Goal: Task Accomplishment & Management: Complete application form

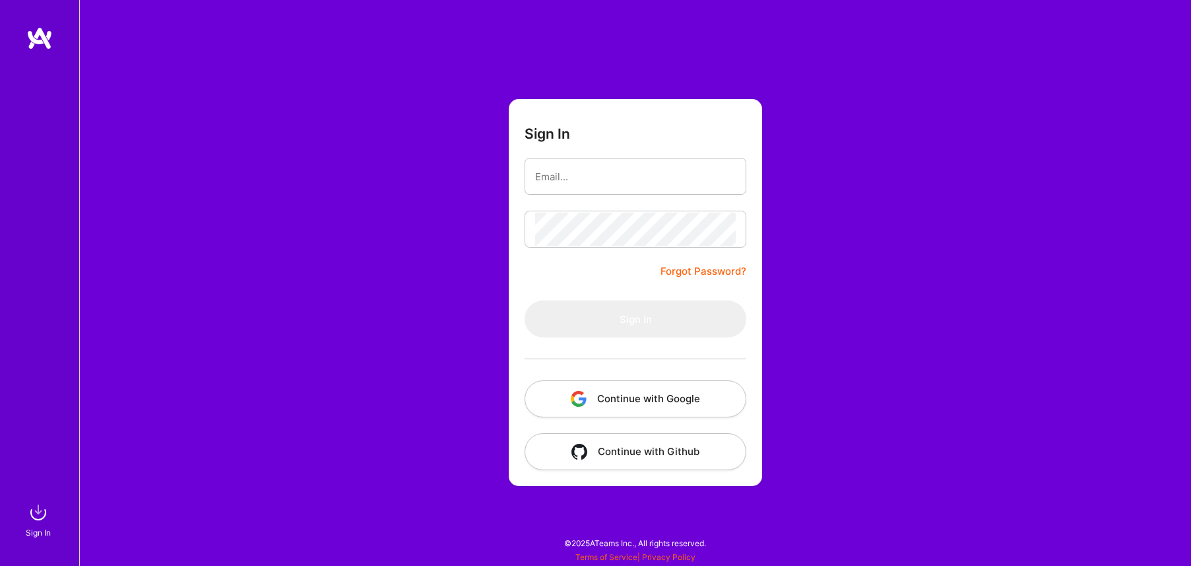
click at [672, 392] on button "Continue with Google" at bounding box center [636, 398] width 222 height 37
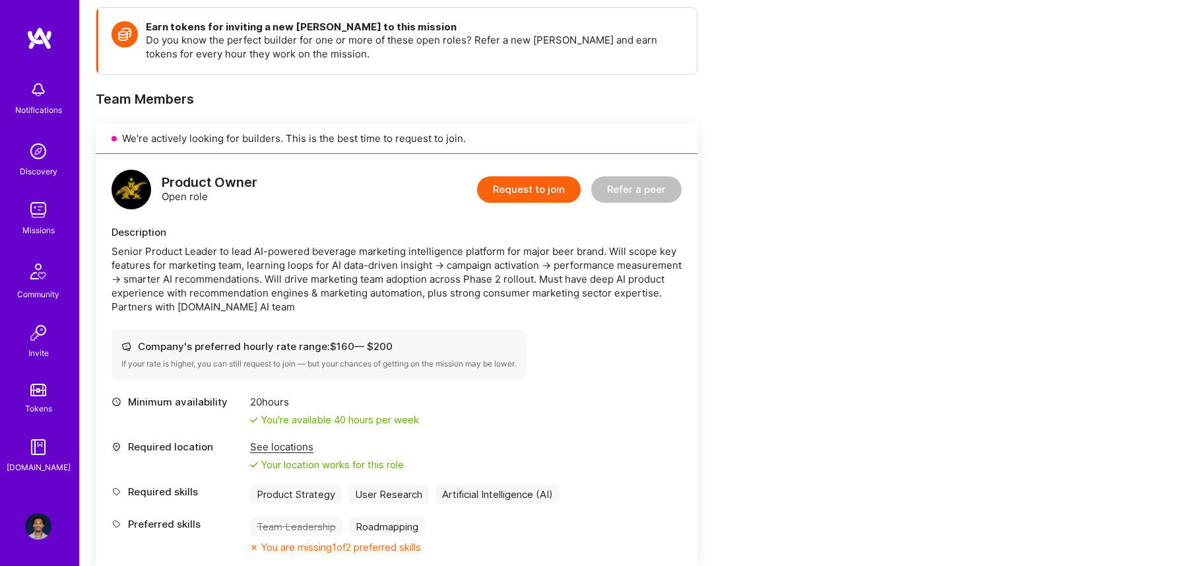
scroll to position [217, 0]
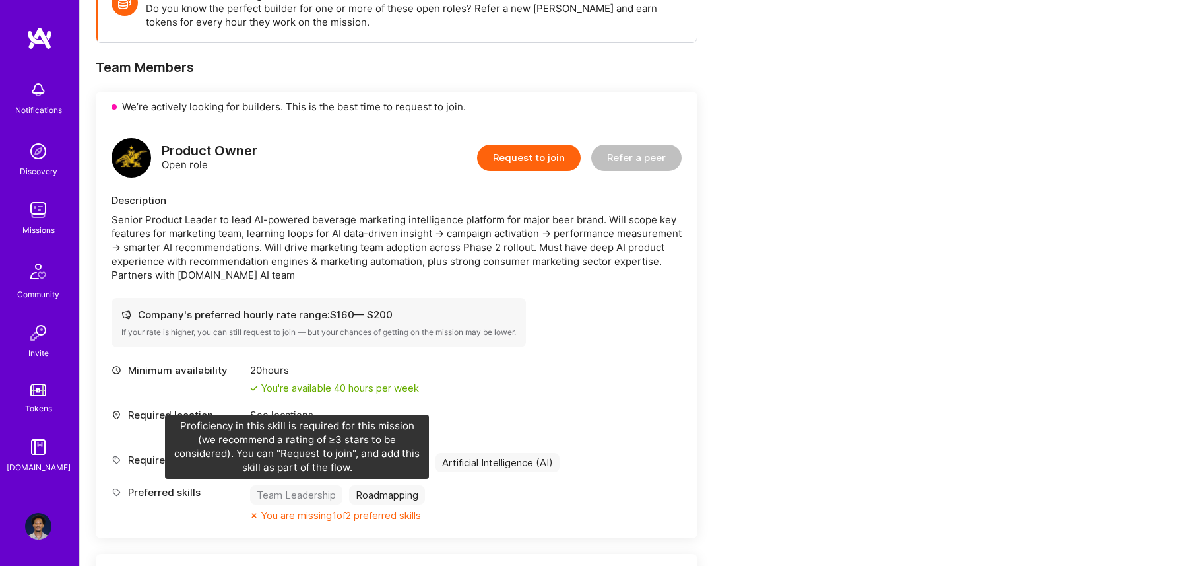
click at [304, 495] on div "Team Leadership" at bounding box center [296, 494] width 92 height 19
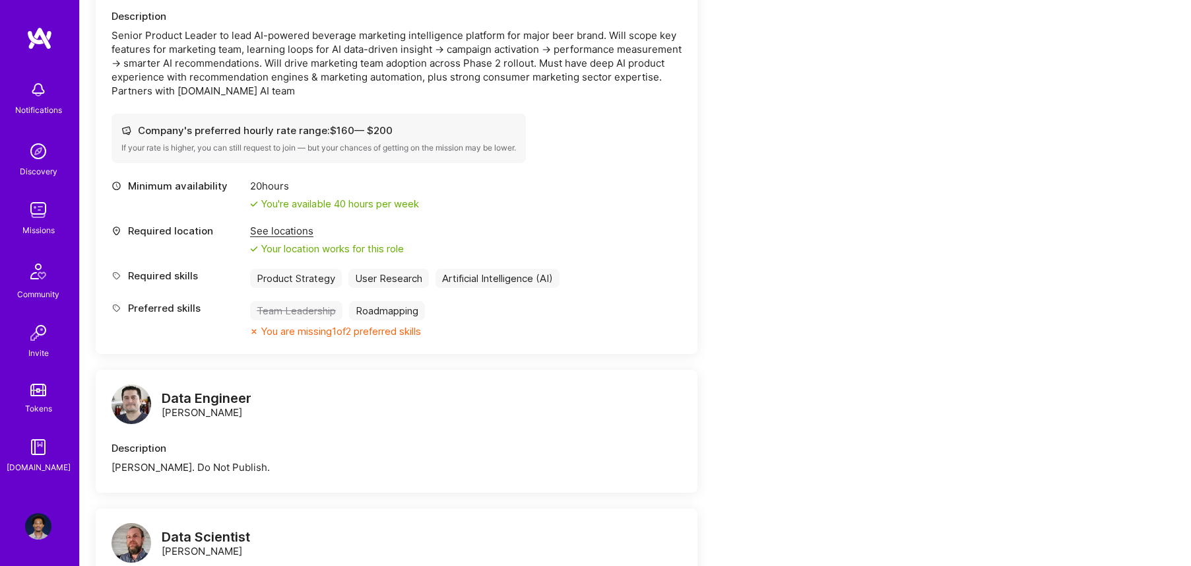
scroll to position [390, 0]
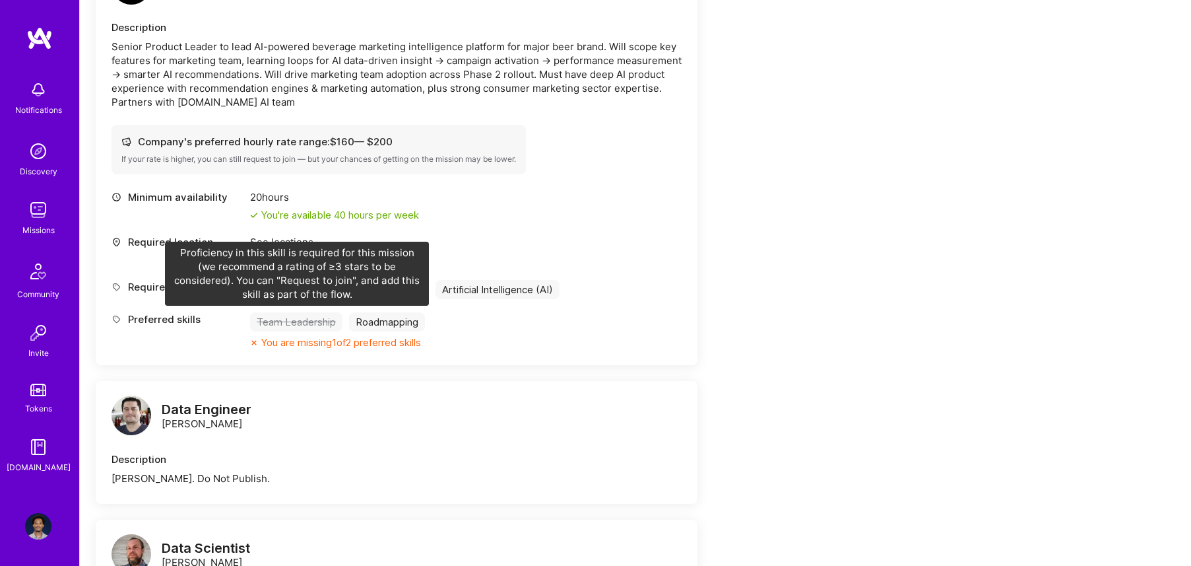
click at [301, 326] on div "Team Leadership" at bounding box center [296, 321] width 92 height 19
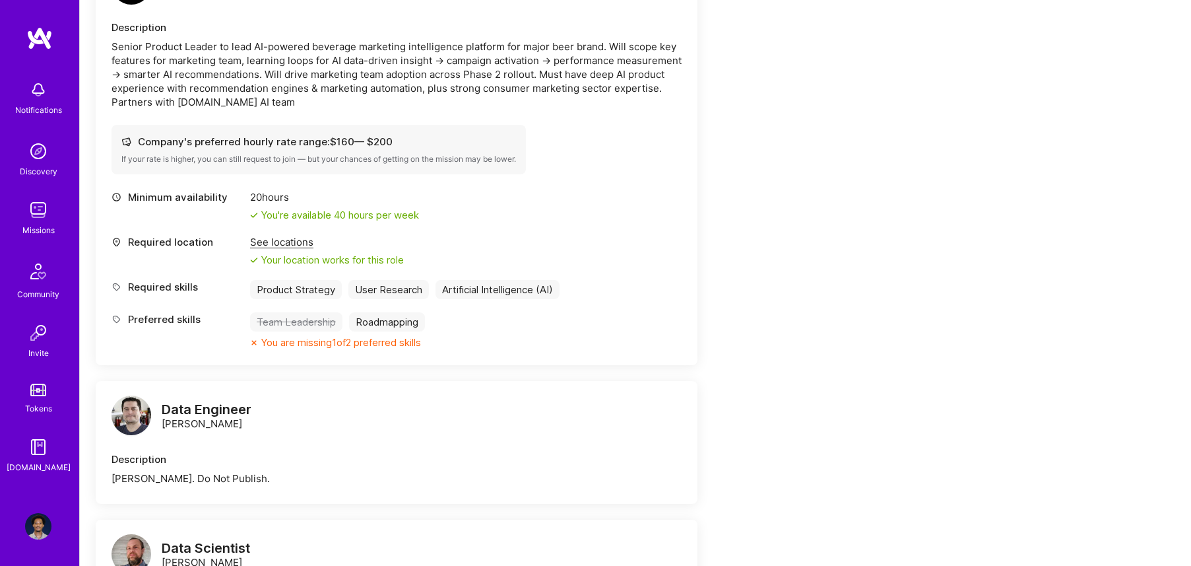
click at [301, 326] on div "Team Leadership" at bounding box center [296, 321] width 92 height 19
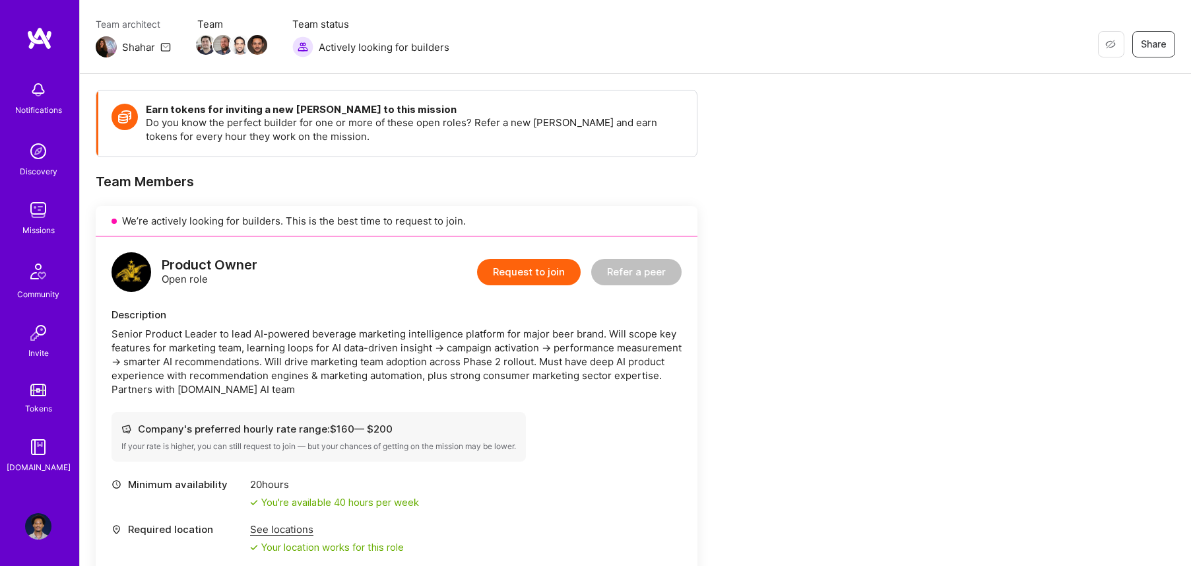
scroll to position [99, 0]
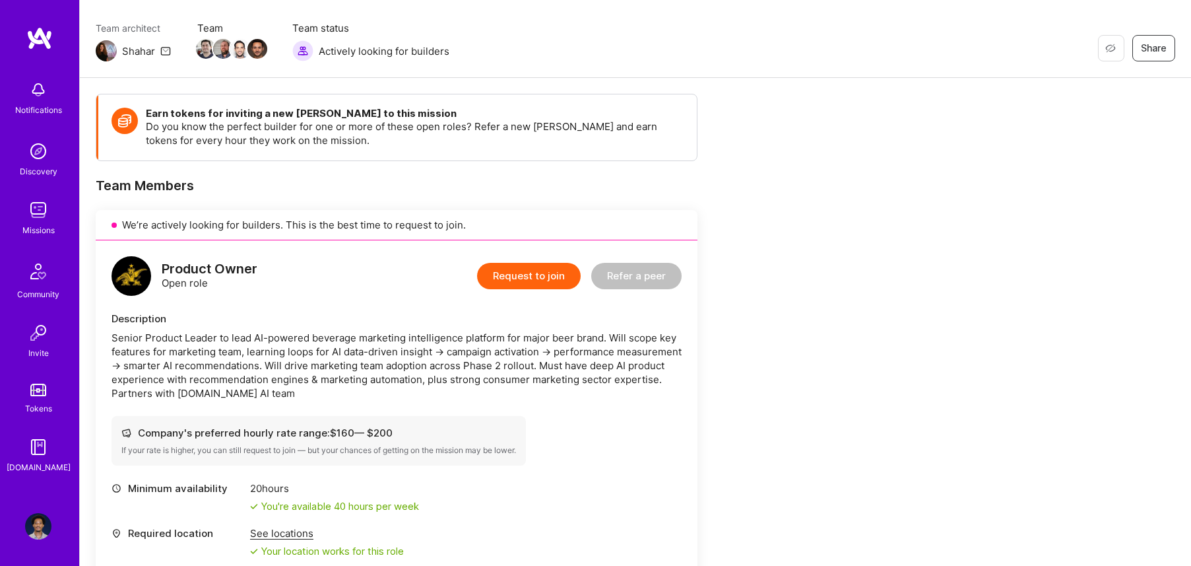
click at [301, 326] on div "Description Senior Product Leader to lead AI-powered beverage marketing intelli…" at bounding box center [397, 356] width 570 height 88
click at [502, 277] on button "Request to join" at bounding box center [529, 276] width 104 height 26
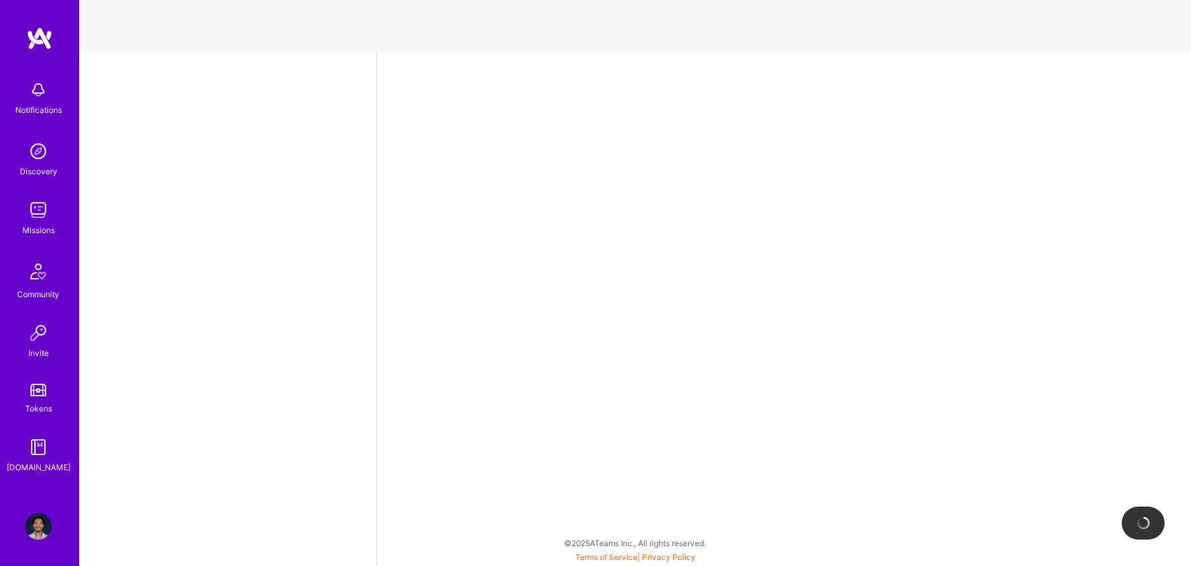
select select "US"
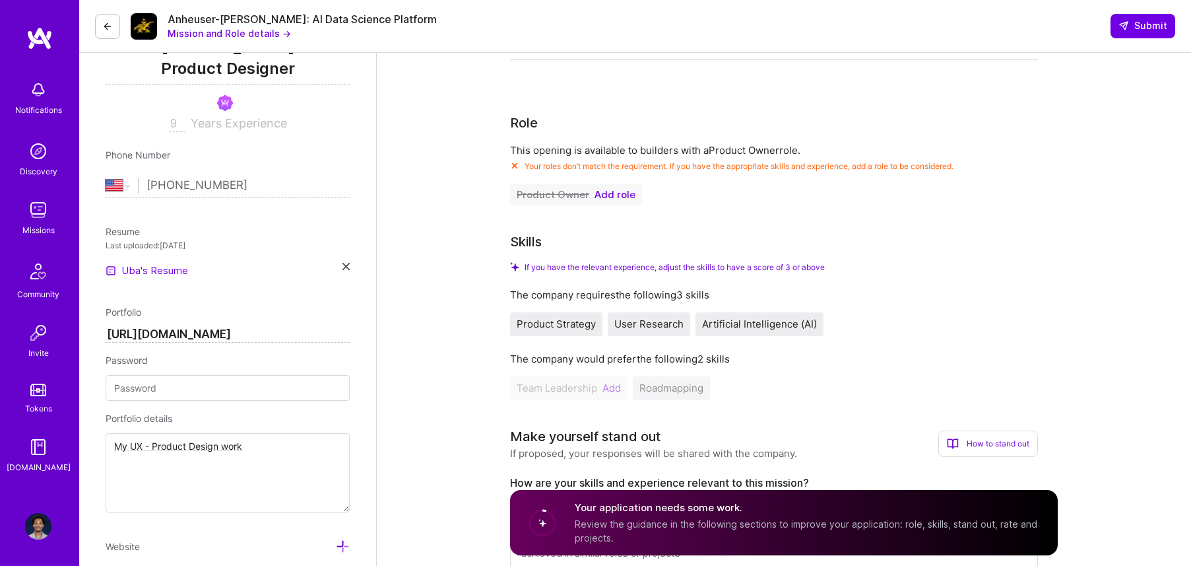
scroll to position [197, 0]
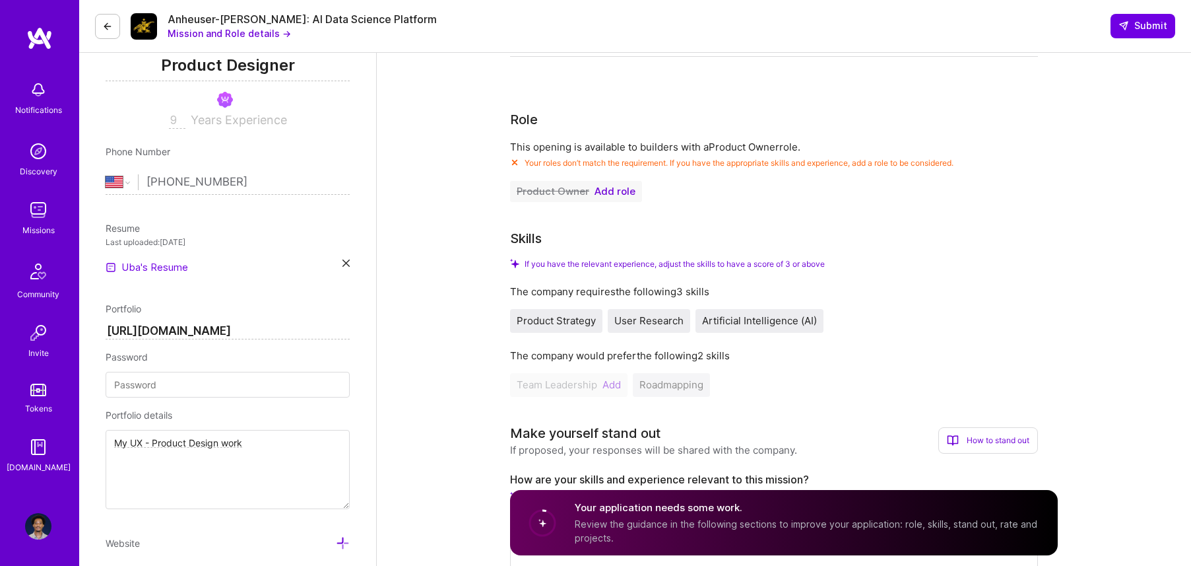
click at [614, 387] on div "Team Leadership Add Roadmapping" at bounding box center [774, 385] width 528 height 24
click at [602, 385] on div "Team Leadership Add Roadmapping" at bounding box center [774, 385] width 528 height 24
click at [607, 385] on div "Team Leadership Add Roadmapping" at bounding box center [774, 385] width 528 height 24
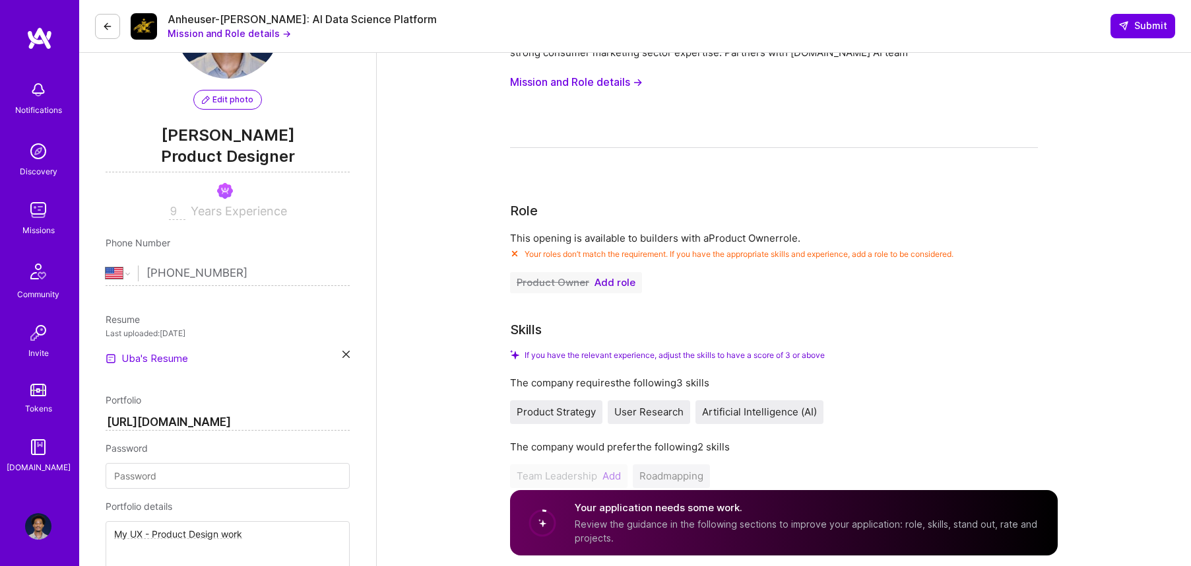
scroll to position [105, 0]
click at [618, 287] on span "Add role" at bounding box center [615, 284] width 41 height 11
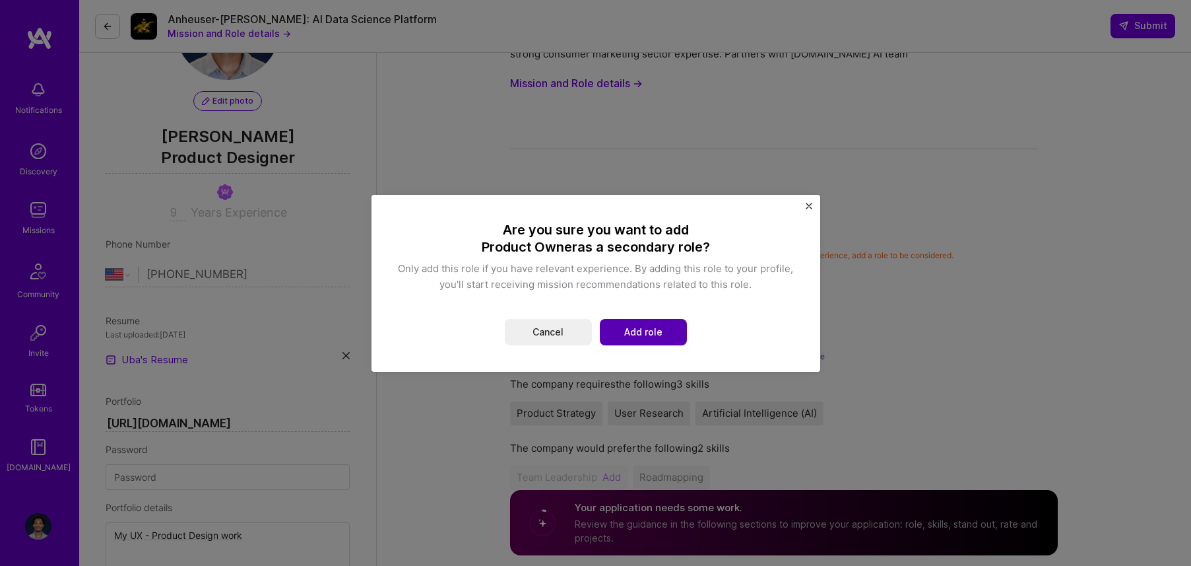
click at [631, 327] on button "Add role" at bounding box center [643, 332] width 87 height 26
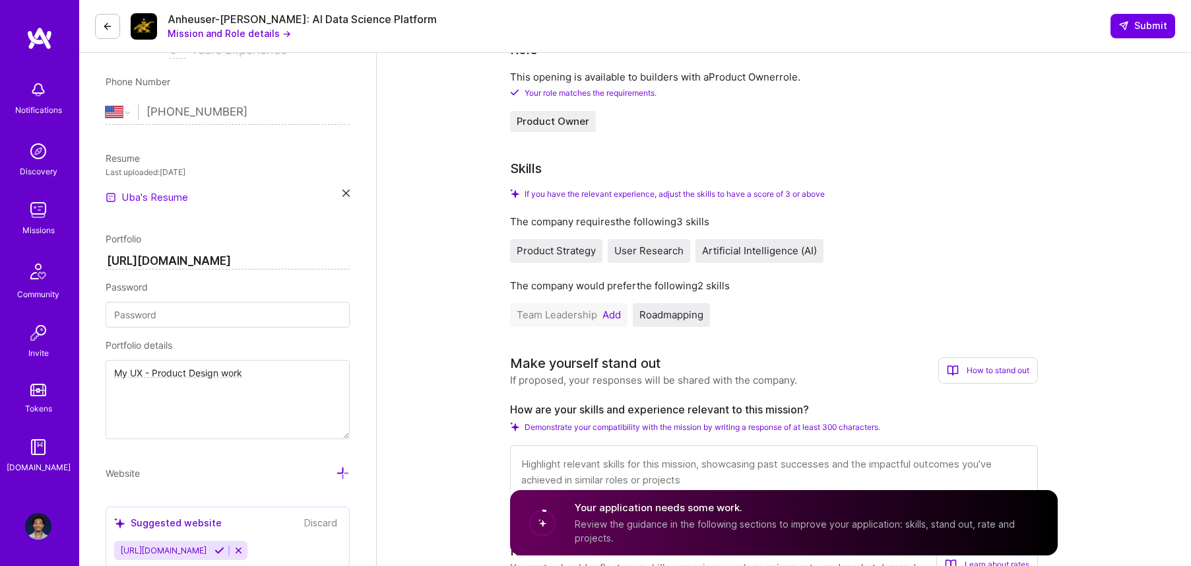
scroll to position [244, 0]
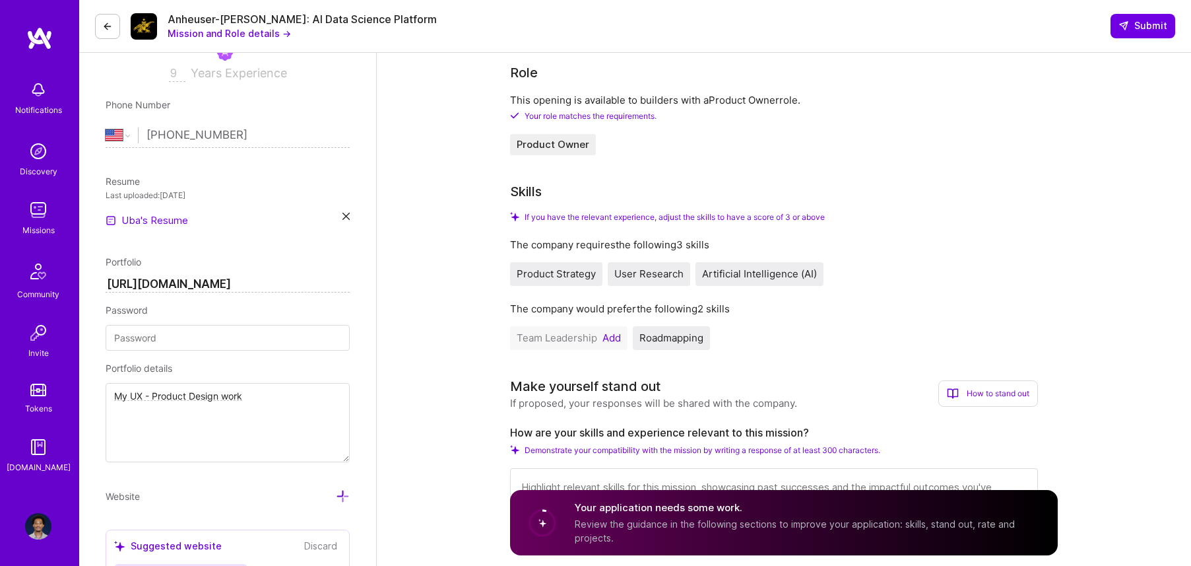
click at [617, 339] on button "Add" at bounding box center [612, 338] width 18 height 11
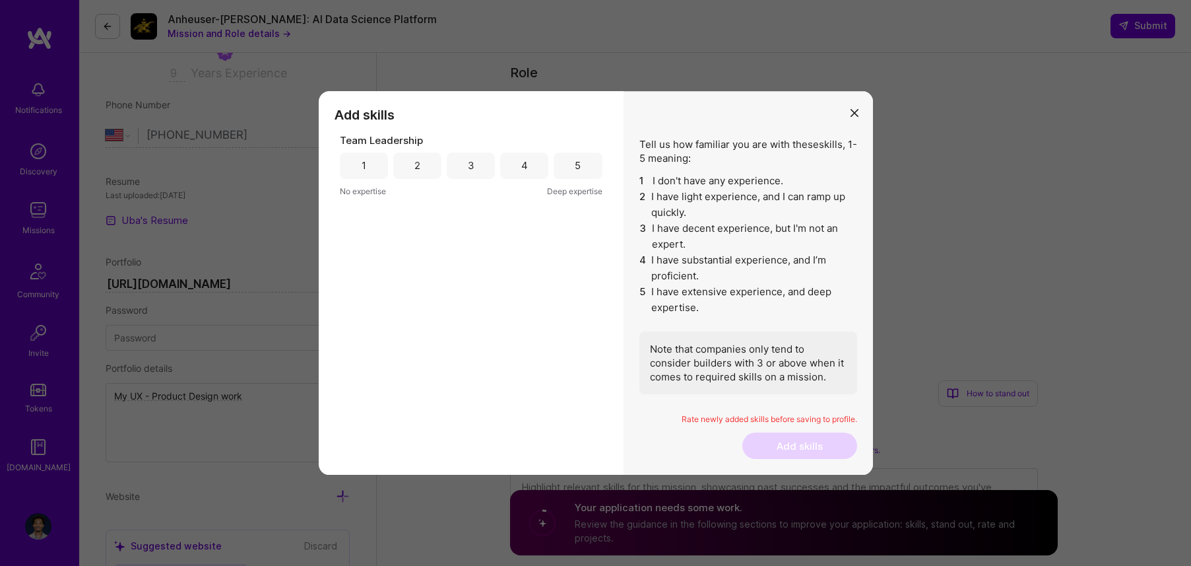
click at [525, 172] on div "4" at bounding box center [524, 165] width 7 height 14
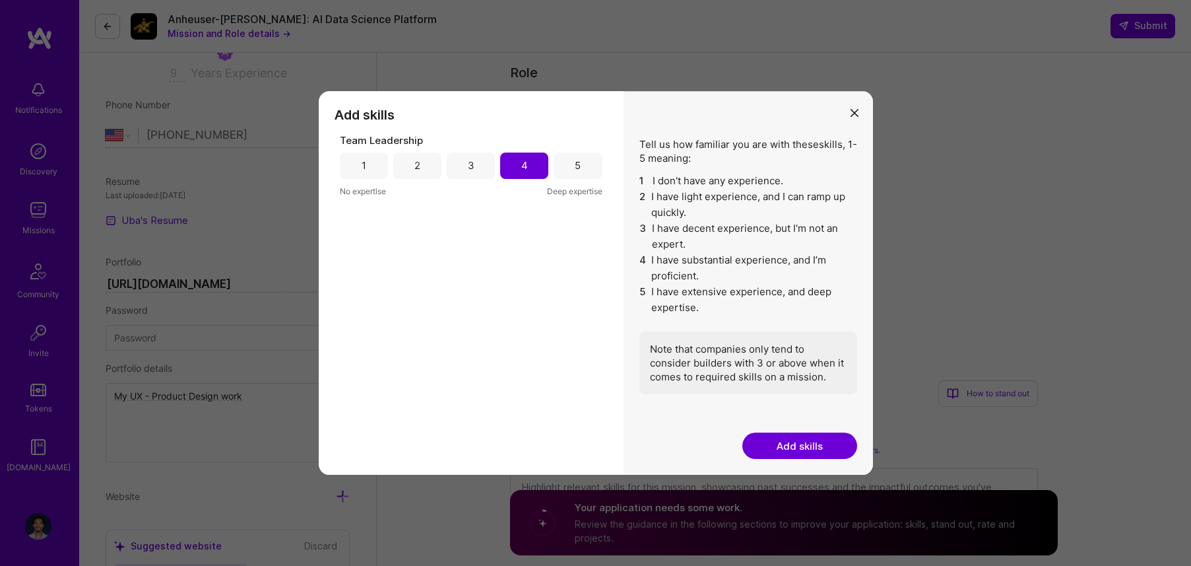
click at [781, 442] on button "Add skills" at bounding box center [800, 445] width 115 height 26
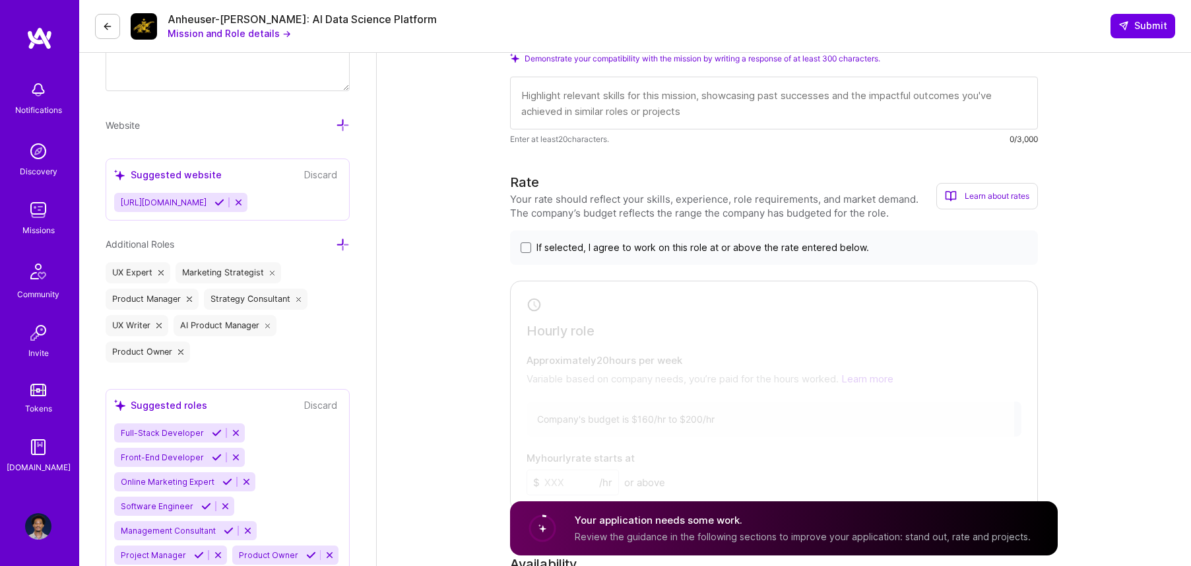
scroll to position [611, 0]
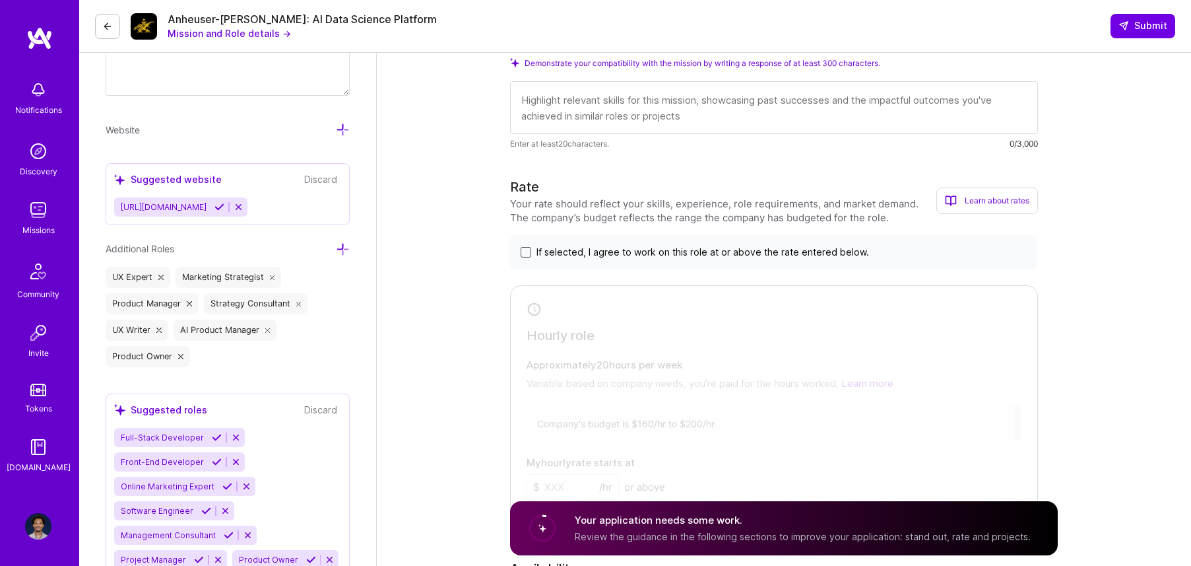
click at [528, 252] on span at bounding box center [526, 252] width 11 height 11
click at [0, 0] on input "If selected, I agree to work on this role at or above the rate entered below." at bounding box center [0, 0] width 0 height 0
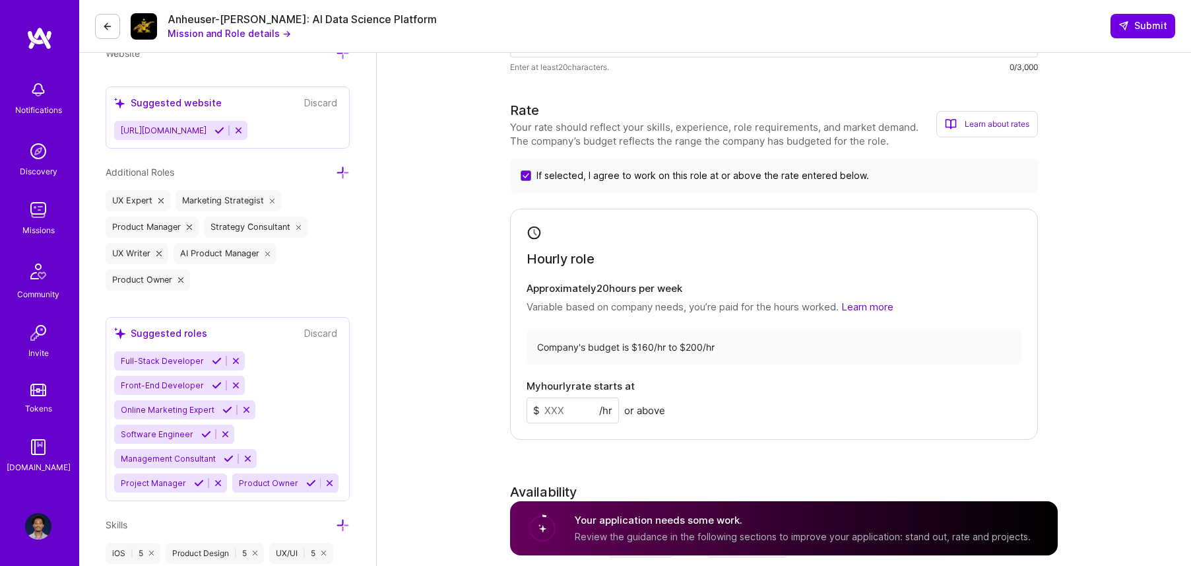
scroll to position [700, 0]
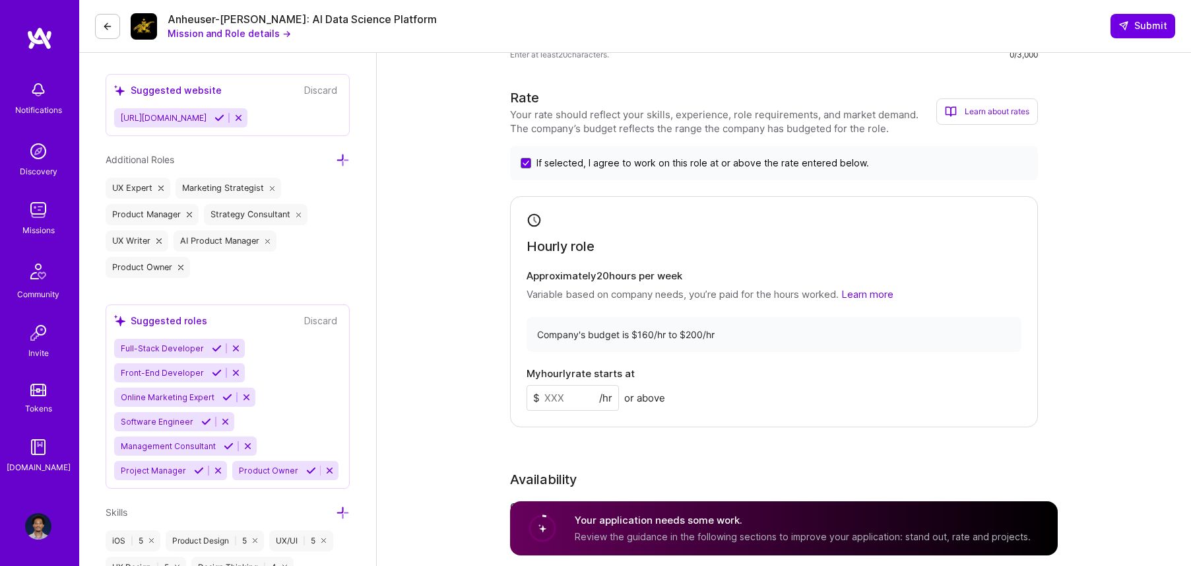
click at [577, 399] on input at bounding box center [573, 398] width 92 height 26
type input "160"
click at [676, 451] on div "Rate Your rate should reflect your skills, experience, role requirements, and m…" at bounding box center [784, 372] width 548 height 568
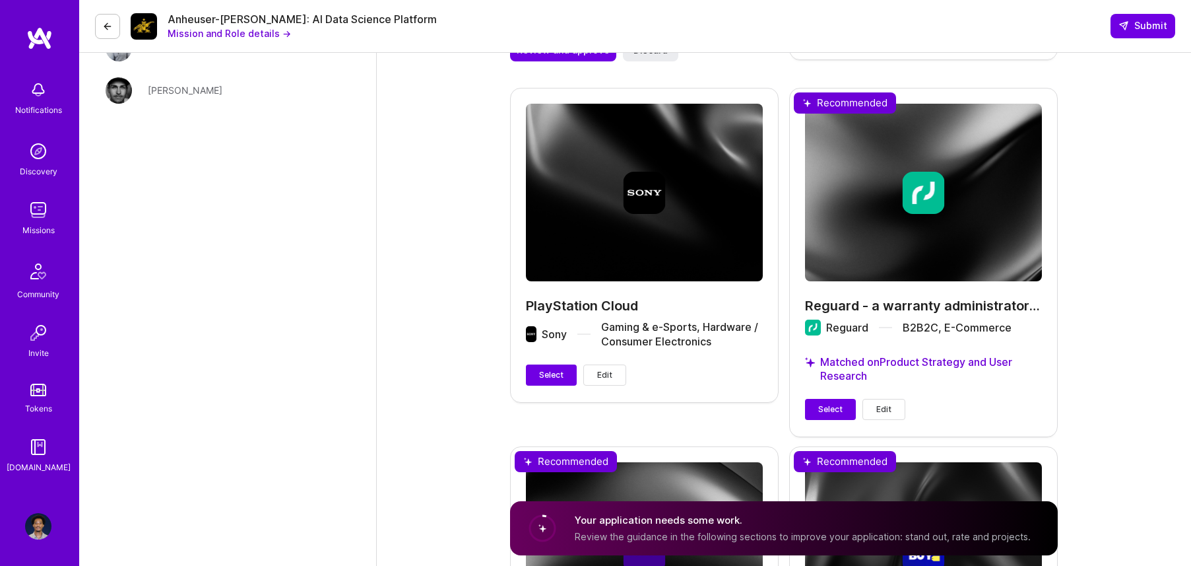
scroll to position [2216, 0]
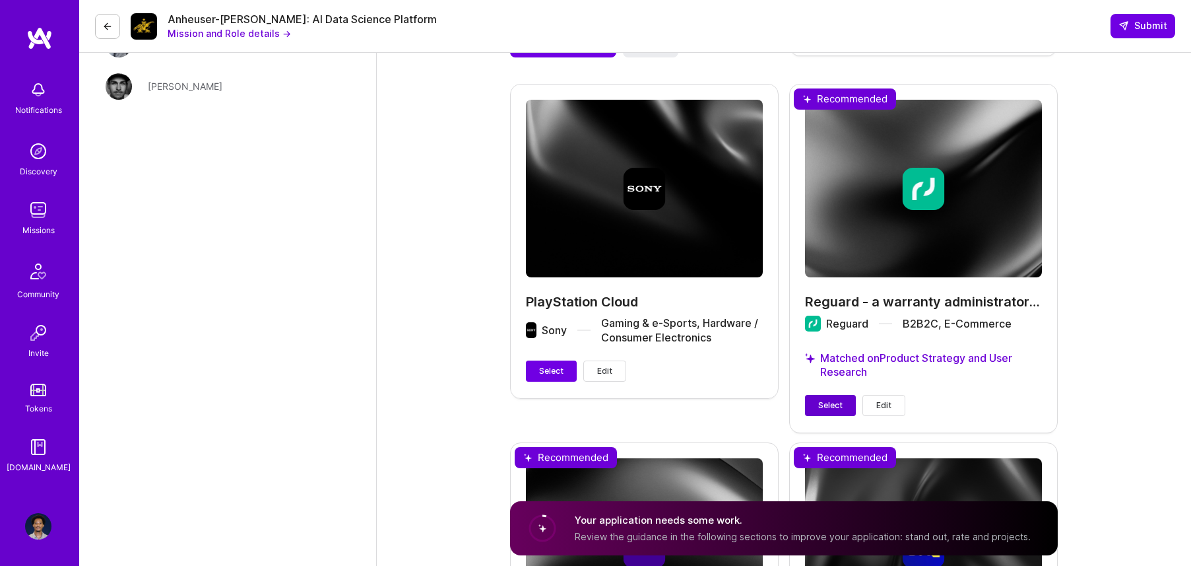
click at [817, 401] on button "Select" at bounding box center [830, 405] width 51 height 21
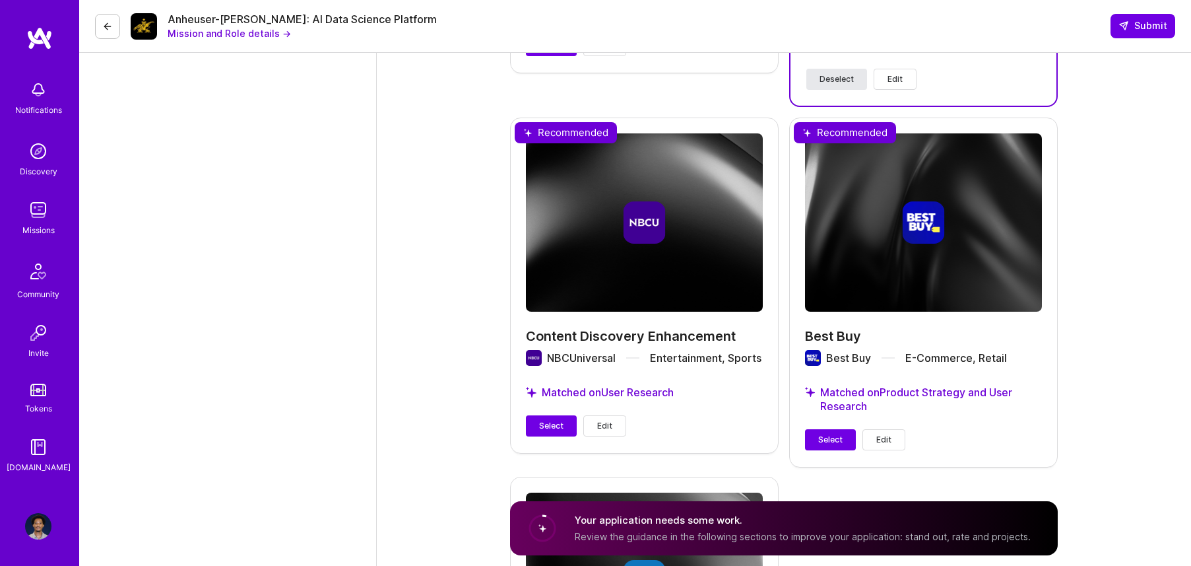
scroll to position [2547, 0]
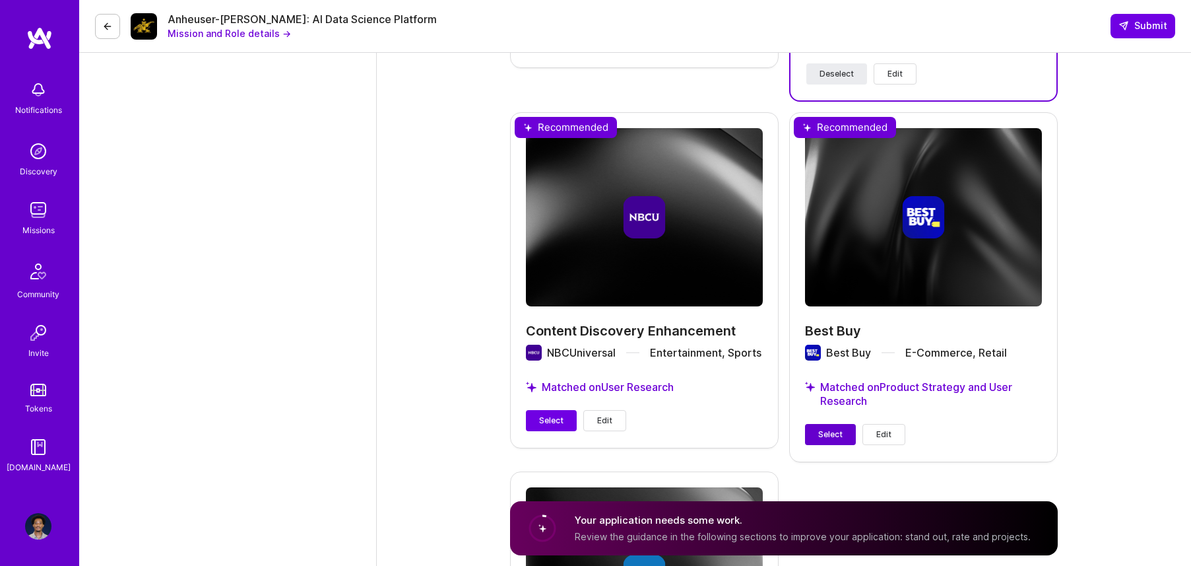
click at [824, 430] on span "Select" at bounding box center [830, 434] width 24 height 12
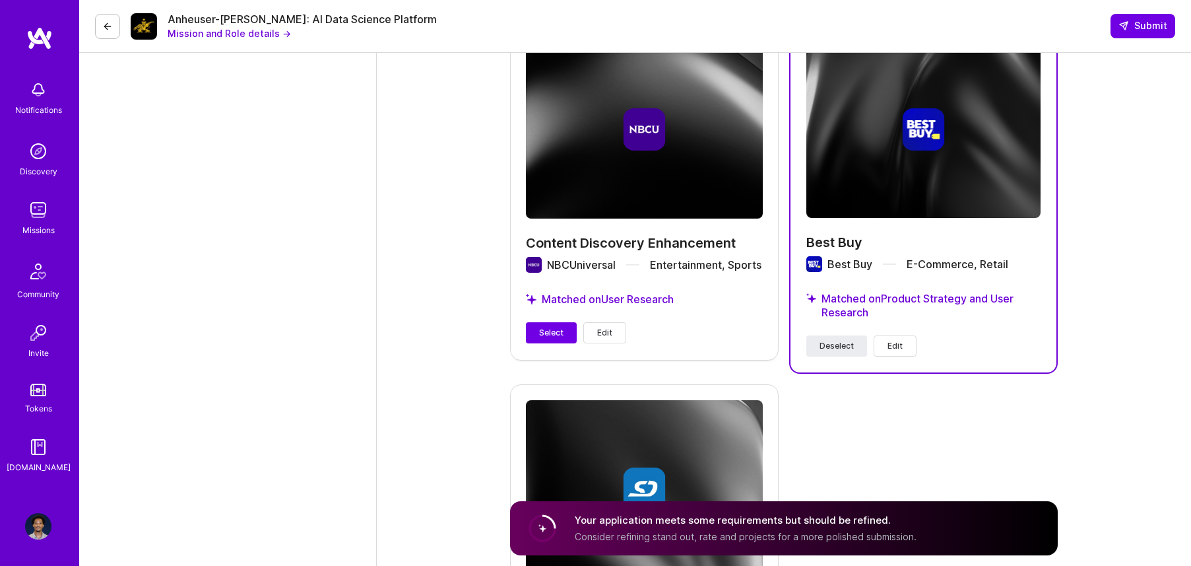
scroll to position [2626, 0]
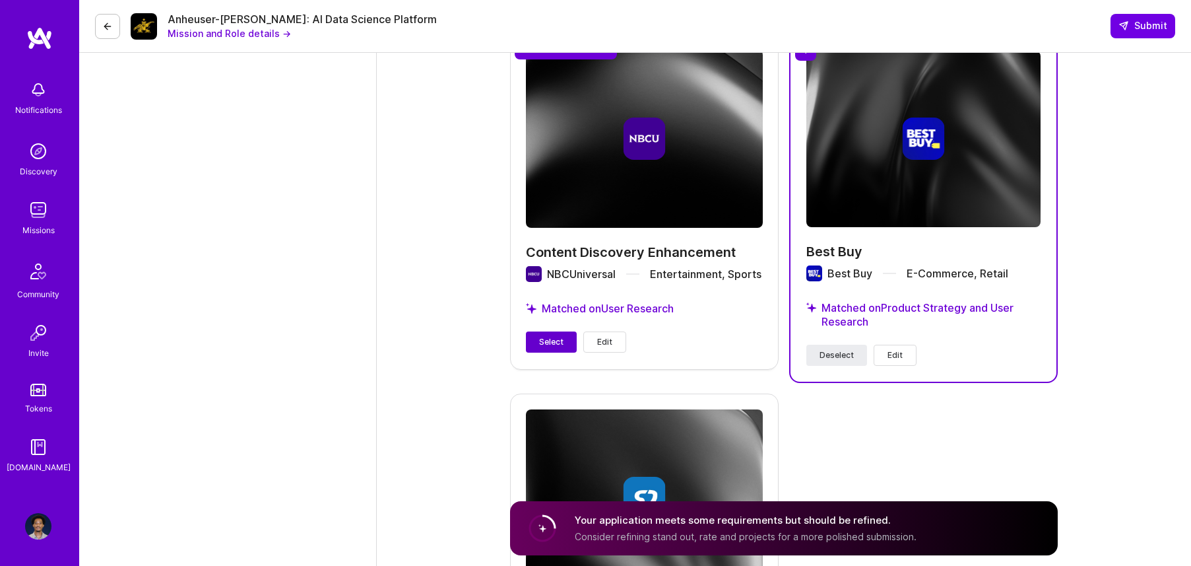
click at [561, 348] on button "Select" at bounding box center [551, 341] width 51 height 21
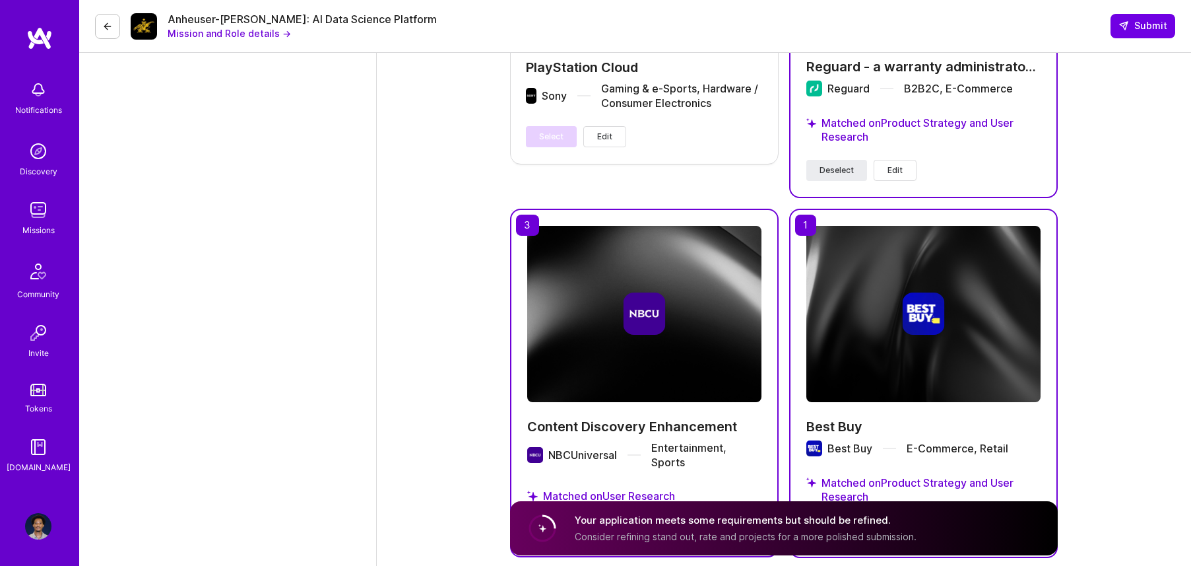
scroll to position [2578, 0]
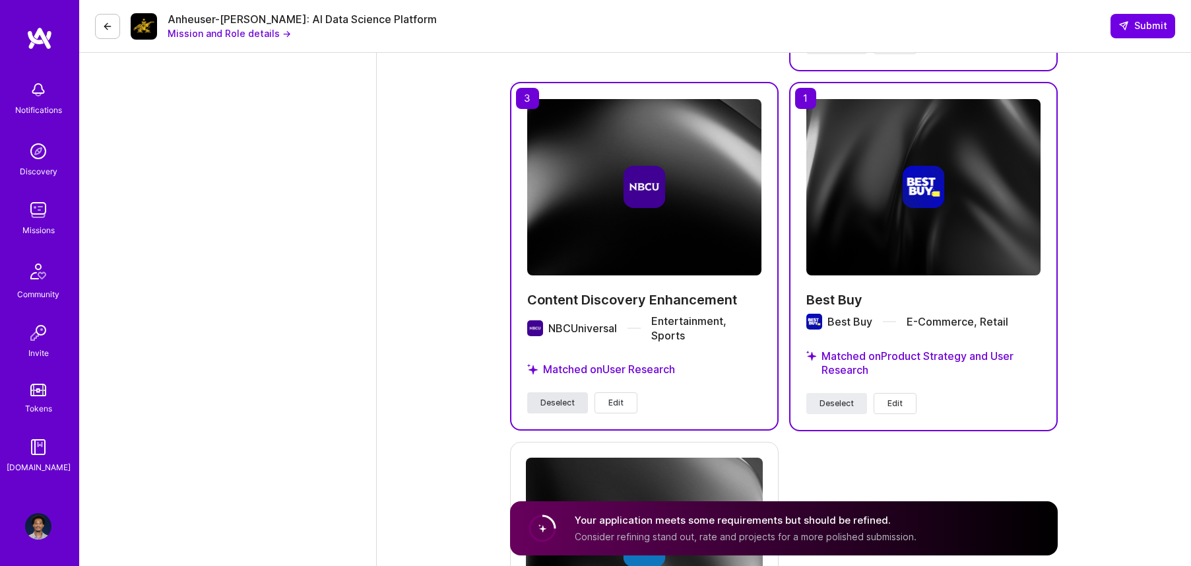
click at [566, 401] on span "Deselect" at bounding box center [558, 403] width 34 height 12
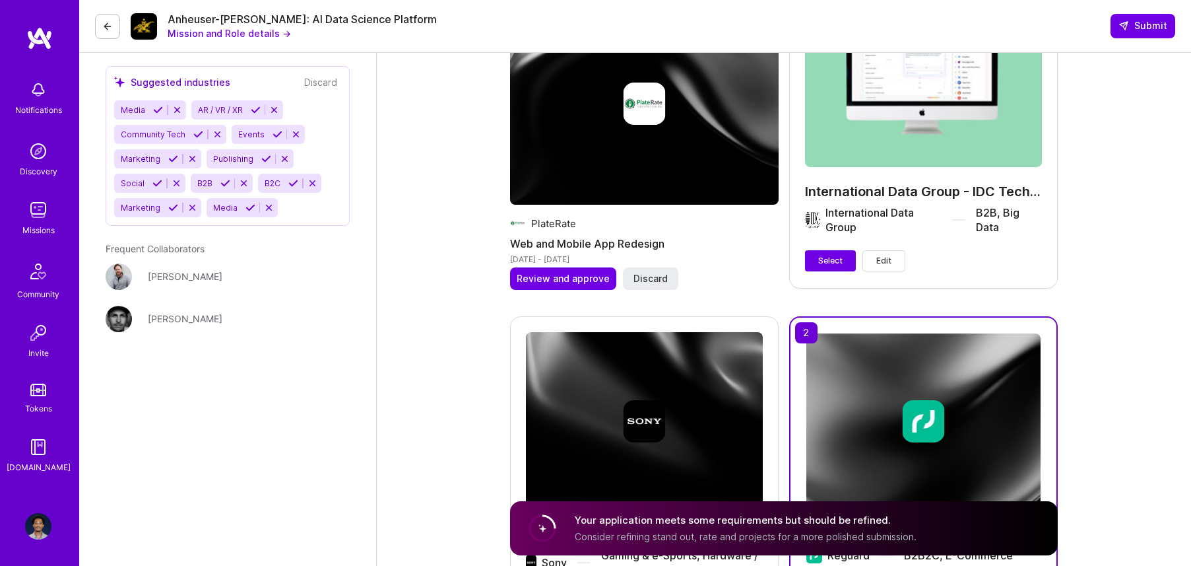
scroll to position [1954, 0]
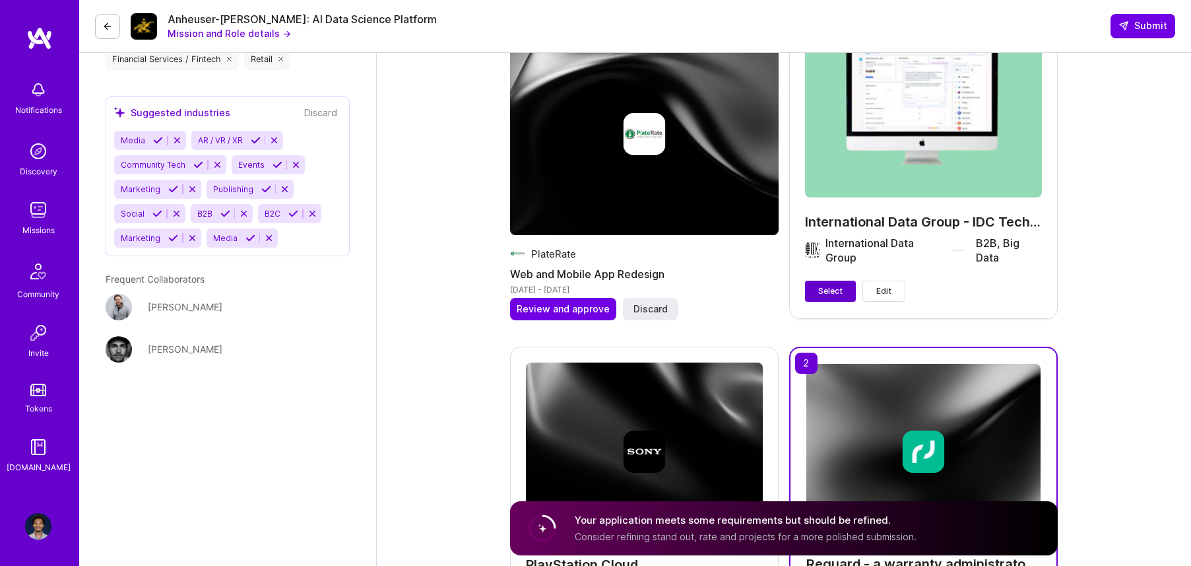
click at [838, 290] on span "Select" at bounding box center [830, 291] width 24 height 12
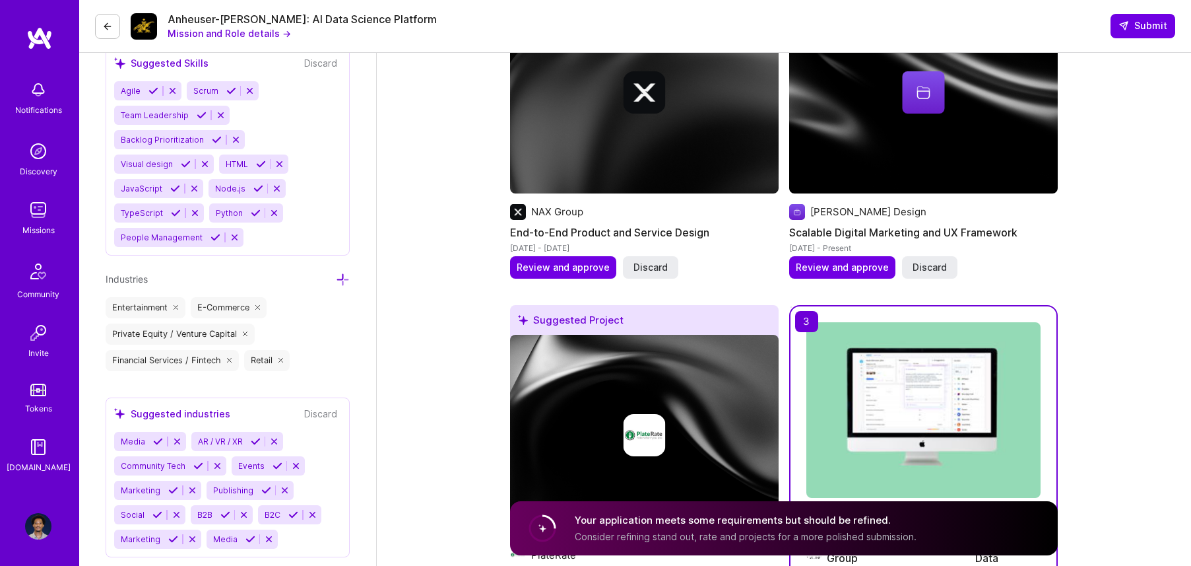
scroll to position [1651, 0]
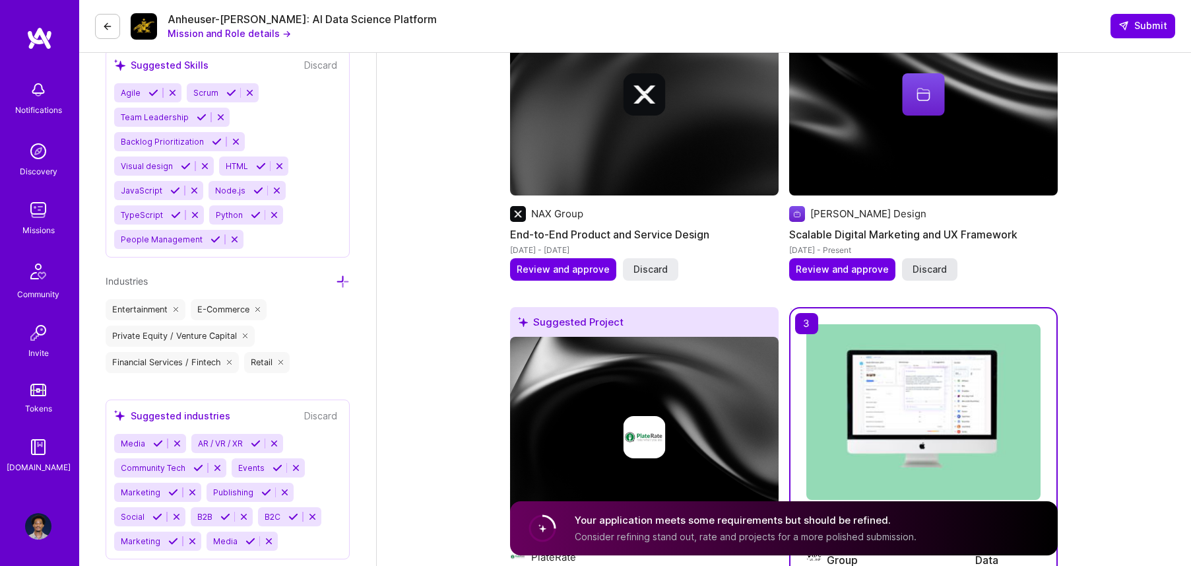
click at [925, 264] on span "Discard" at bounding box center [930, 269] width 34 height 13
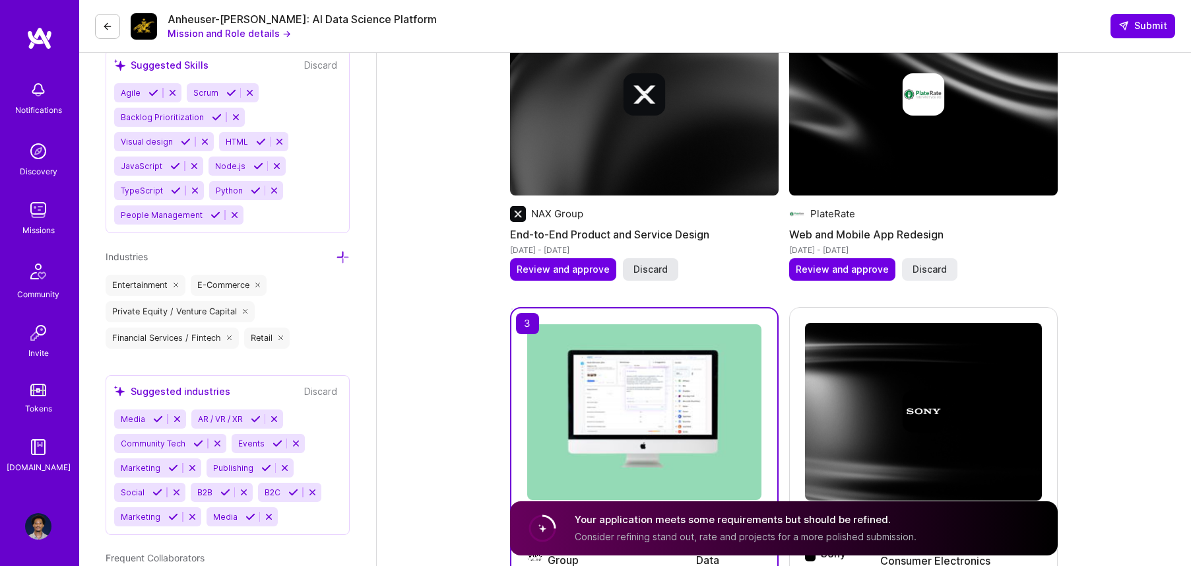
click at [661, 273] on span "Discard" at bounding box center [651, 269] width 34 height 13
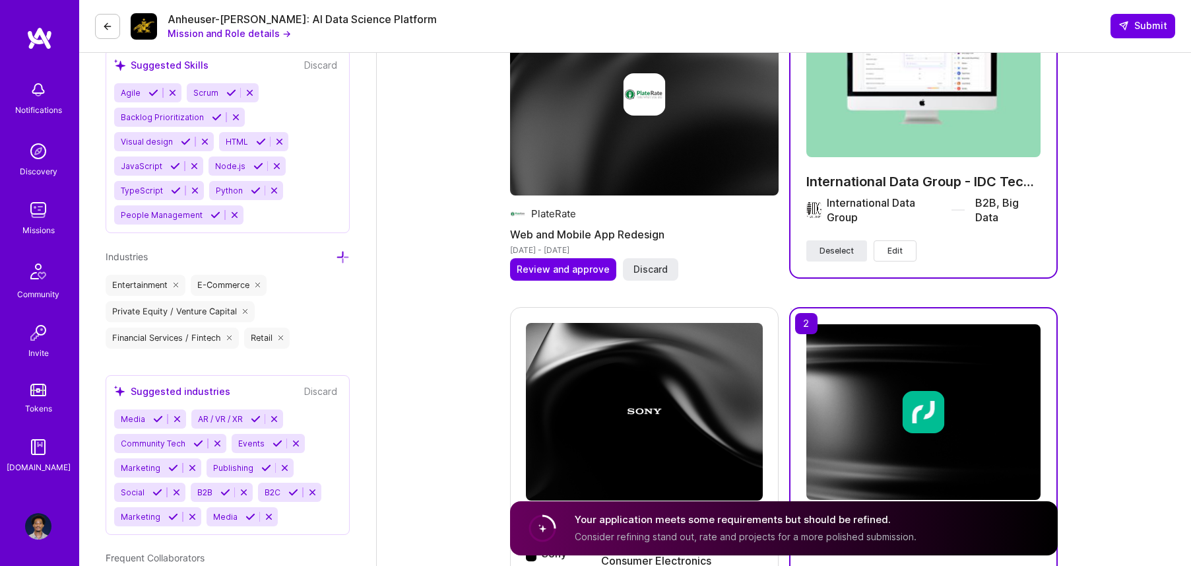
click at [661, 273] on span "Discard" at bounding box center [651, 269] width 34 height 13
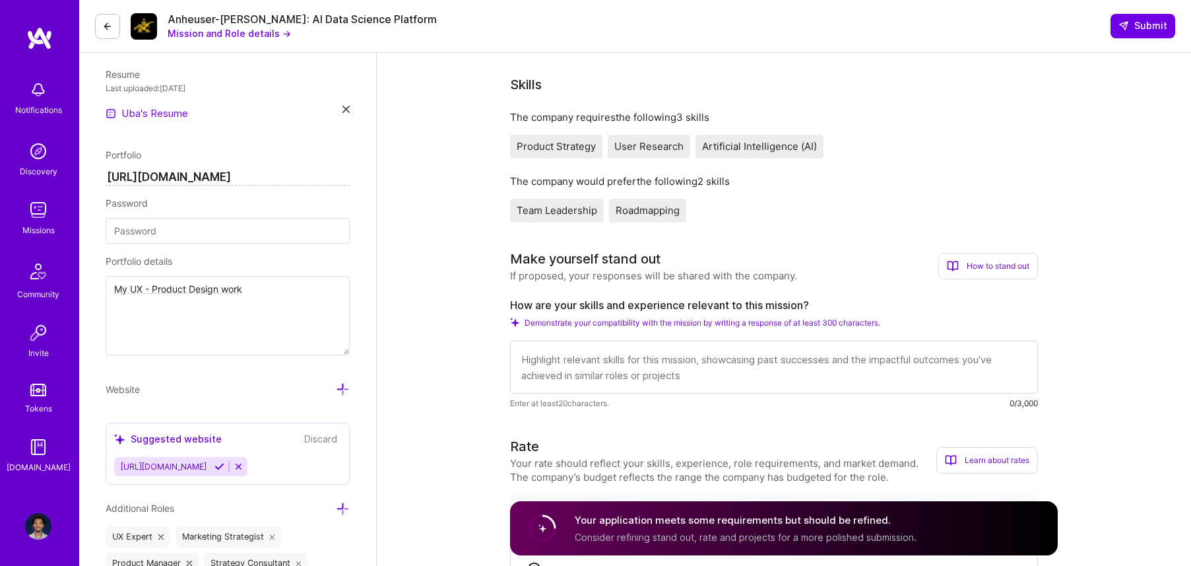
scroll to position [349, 0]
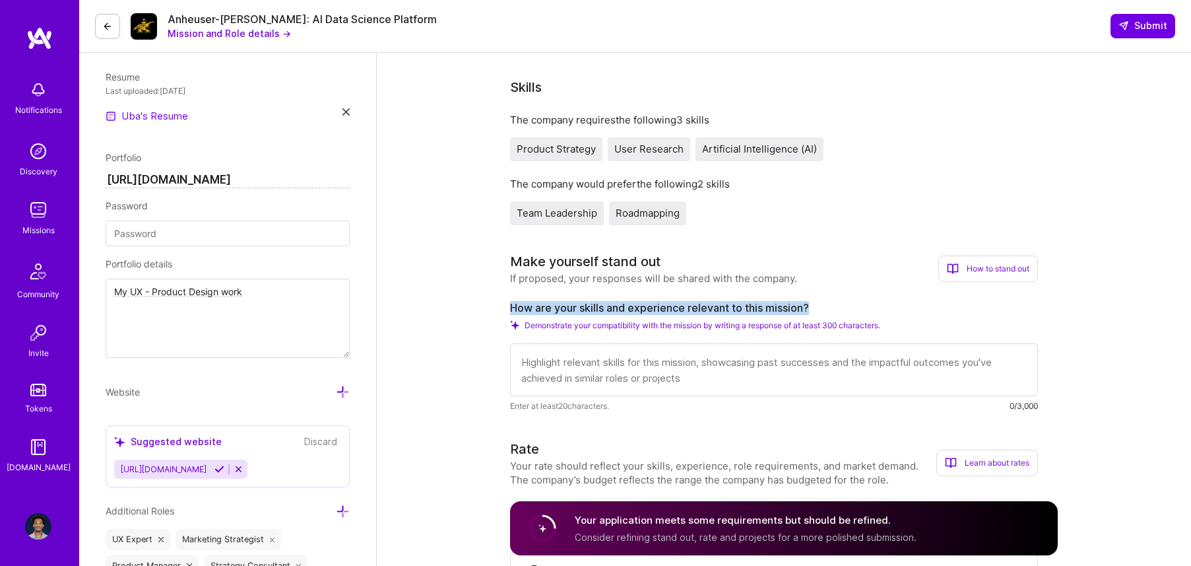
drag, startPoint x: 813, startPoint y: 305, endPoint x: 523, endPoint y: 293, distance: 290.7
click at [523, 293] on div "Make yourself stand out If proposed, your responses will be shared with the com…" at bounding box center [774, 331] width 528 height 161
copy label "How are your skills and experience relevant to this mission?"
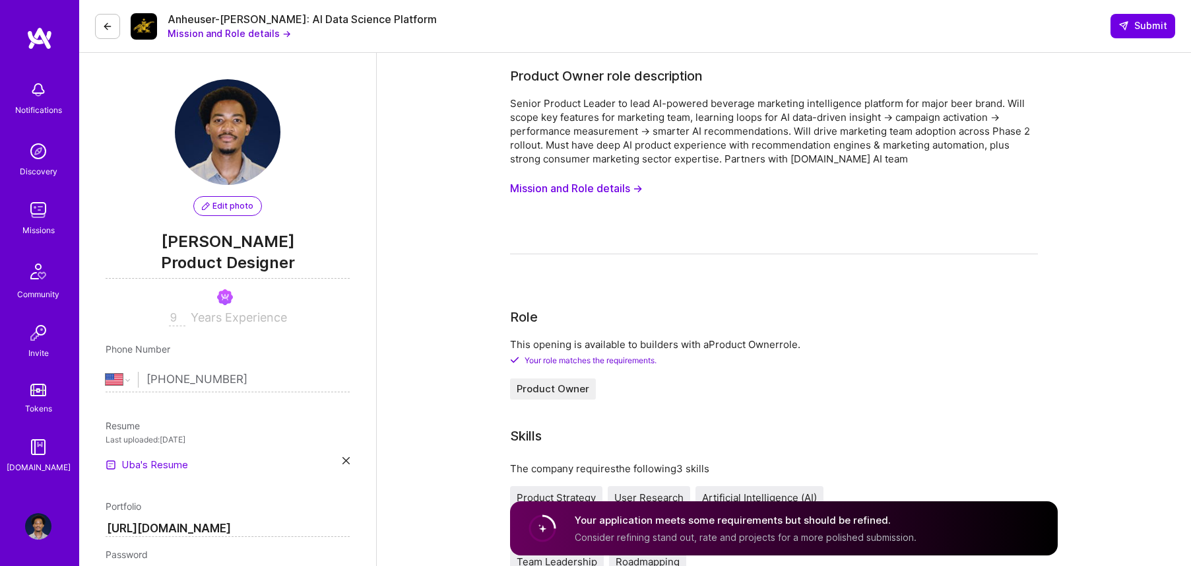
click at [624, 189] on button "Mission and Role details →" at bounding box center [576, 188] width 133 height 24
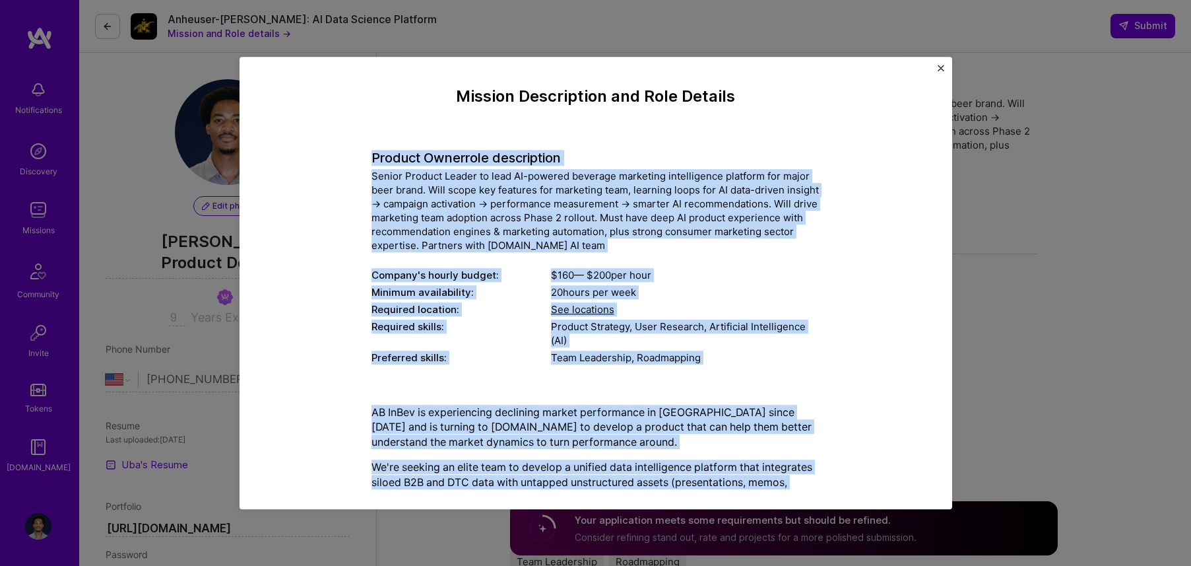
drag, startPoint x: 462, startPoint y: 377, endPoint x: 349, endPoint y: 156, distance: 248.0
click at [349, 156] on div "Mission Description and Role Details Product Owner role description Senior Prod…" at bounding box center [596, 488] width 652 height 803
copy div "Loremip Dolor sita consectetur Adipis Elitsed Doeius te inci UT-laboree dolorem…"
click at [941, 65] on img "Close" at bounding box center [941, 68] width 7 height 7
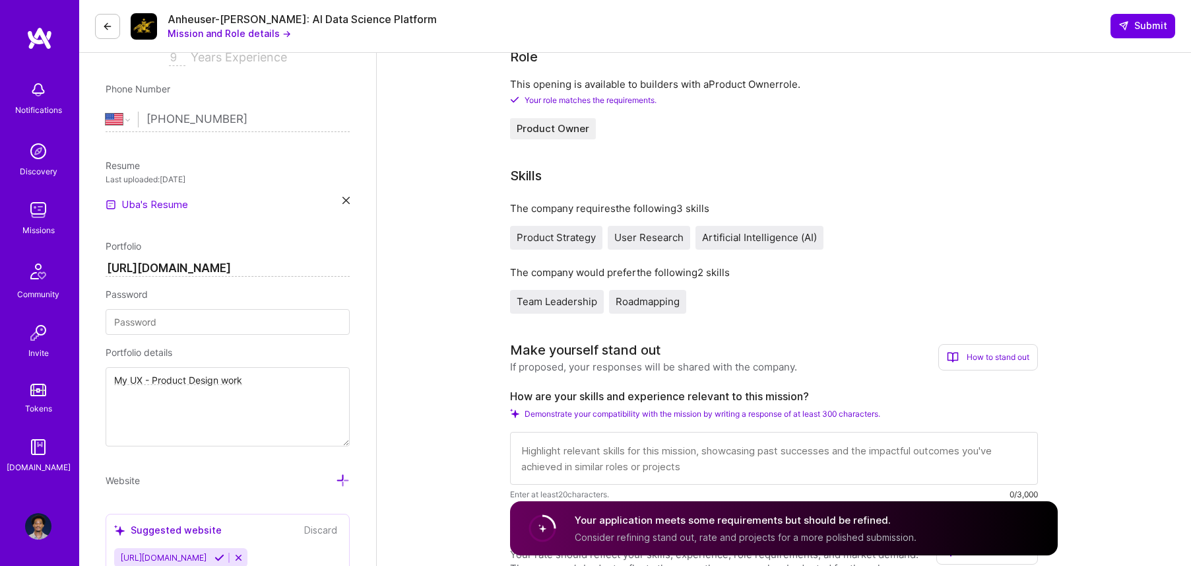
scroll to position [1, 0]
click at [632, 451] on textarea at bounding box center [774, 458] width 528 height 53
paste textarea "My skills and experience align directly with the mission of building an AI-powe…"
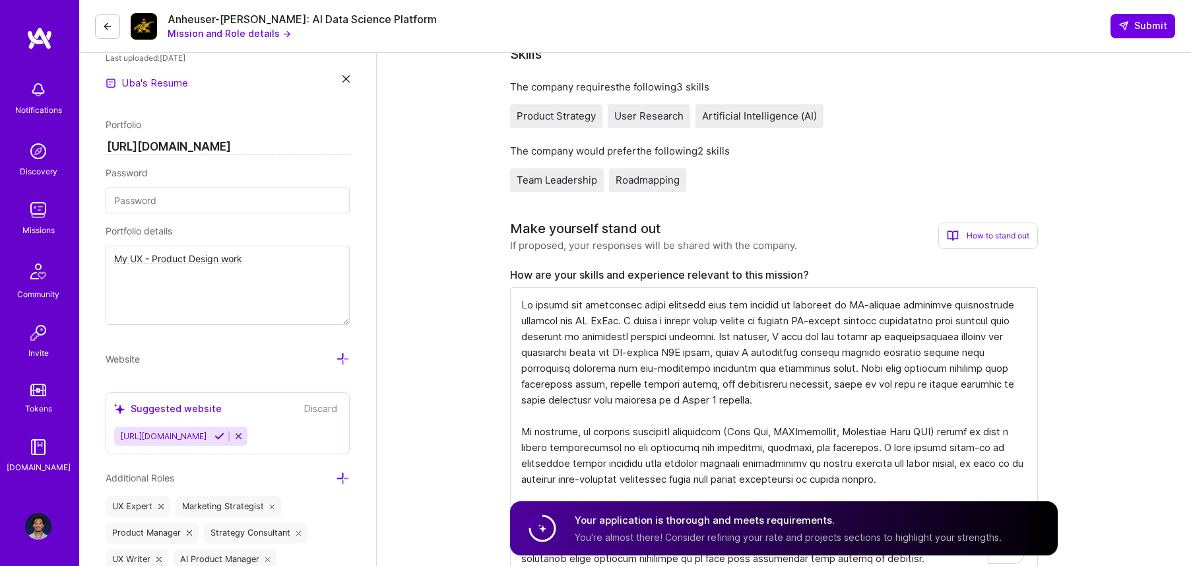
scroll to position [1, 0]
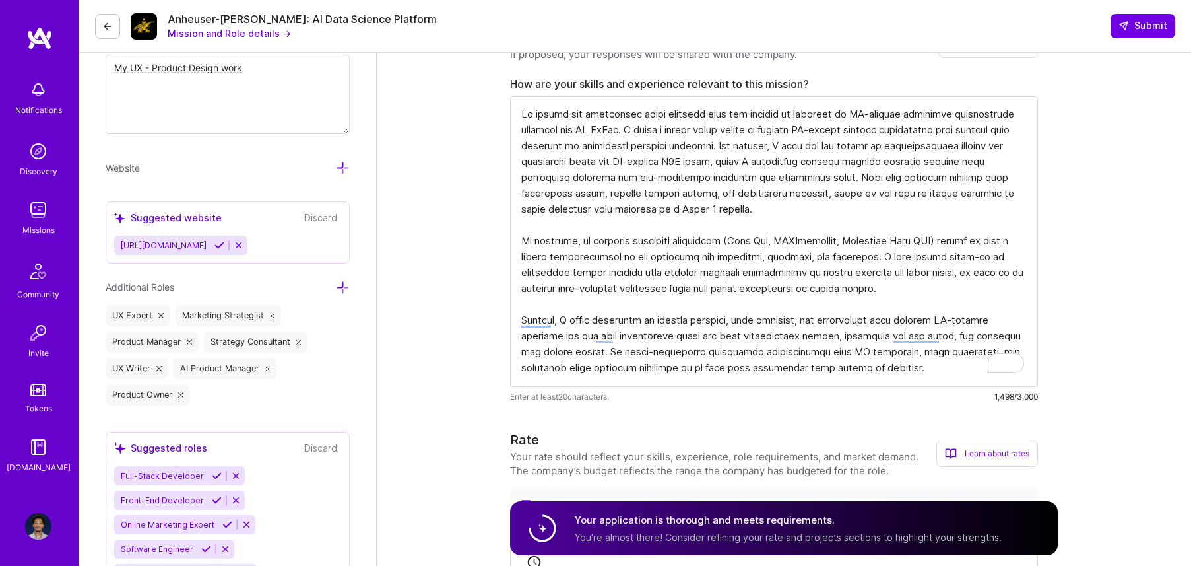
scroll to position [0, 0]
drag, startPoint x: 921, startPoint y: 370, endPoint x: 442, endPoint y: 102, distance: 549.9
paste textarea "led the design of recommendation engines and onboarding flows for AI-powered B2…"
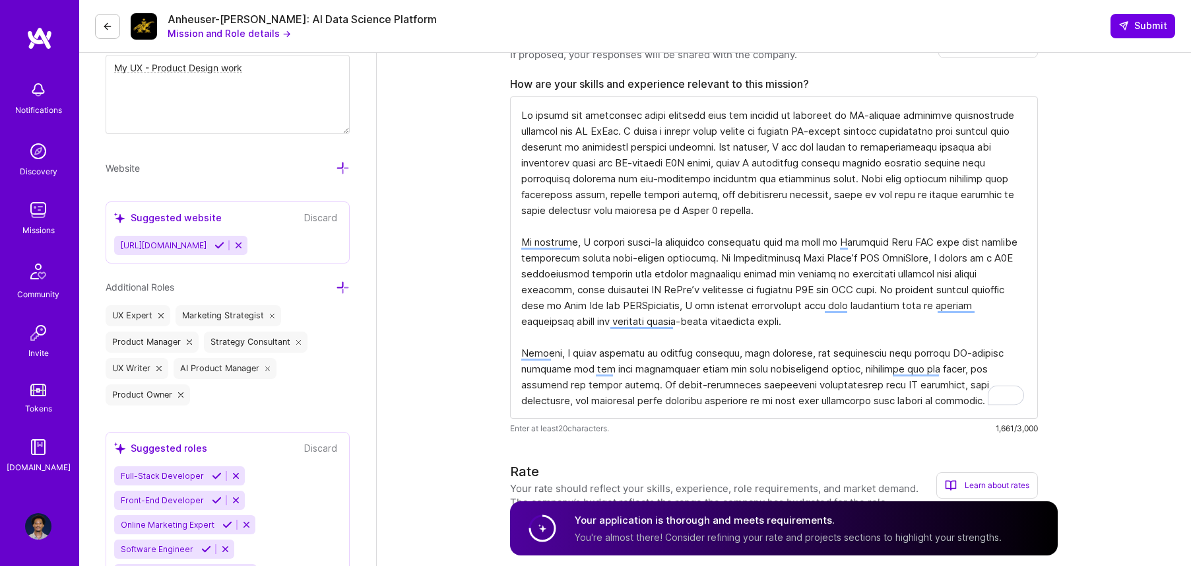
type textarea "Lo ipsumd sit ametconsec adipi elitsedd eius tem incidid ut laboreet do MA-aliq…"
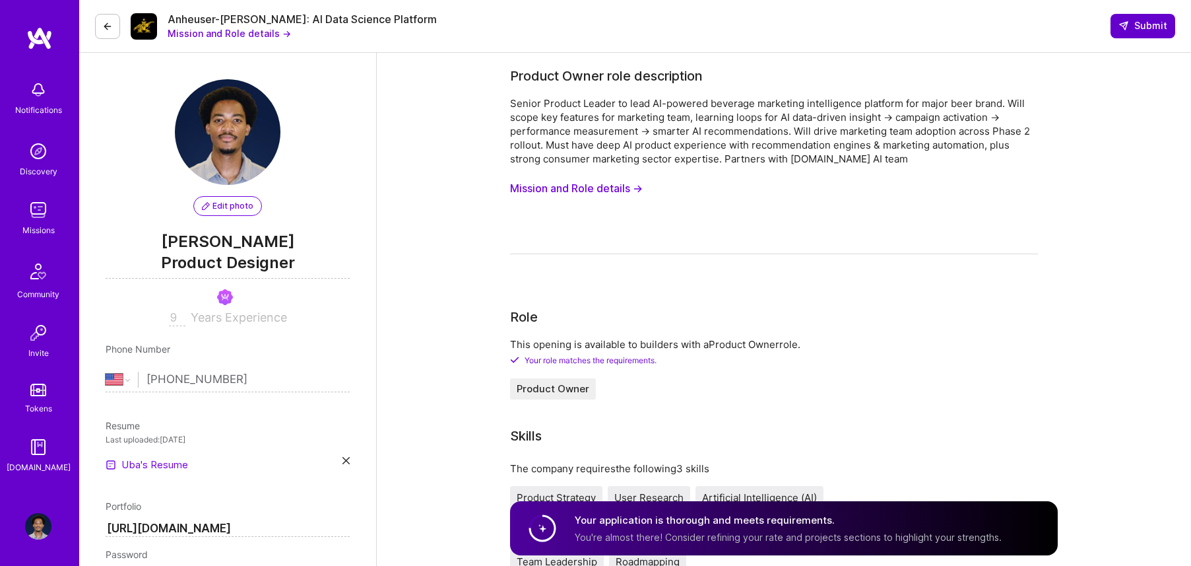
click at [1131, 37] on button "Submit" at bounding box center [1143, 26] width 65 height 24
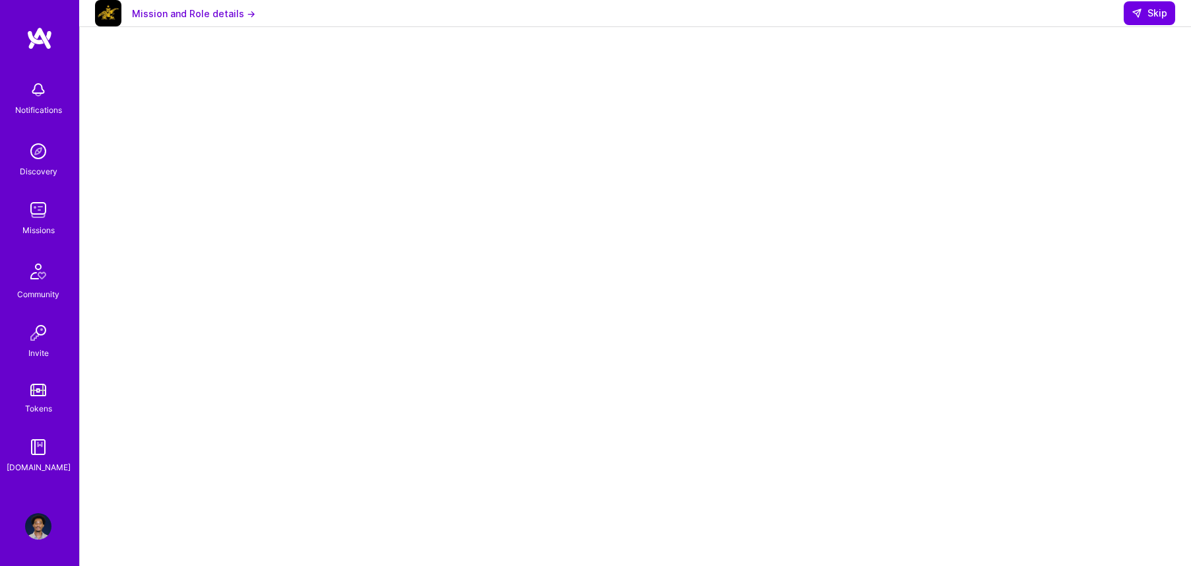
scroll to position [177, 0]
click at [1147, 20] on span "Skip" at bounding box center [1150, 13] width 36 height 13
select select "US"
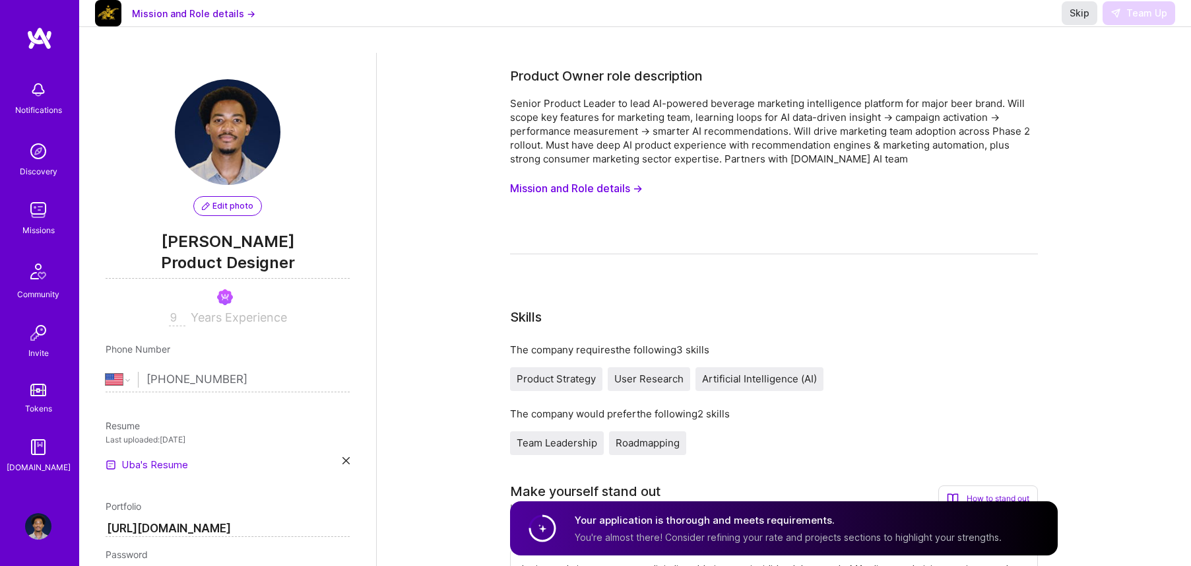
click at [1085, 25] on button "Skip" at bounding box center [1080, 13] width 36 height 24
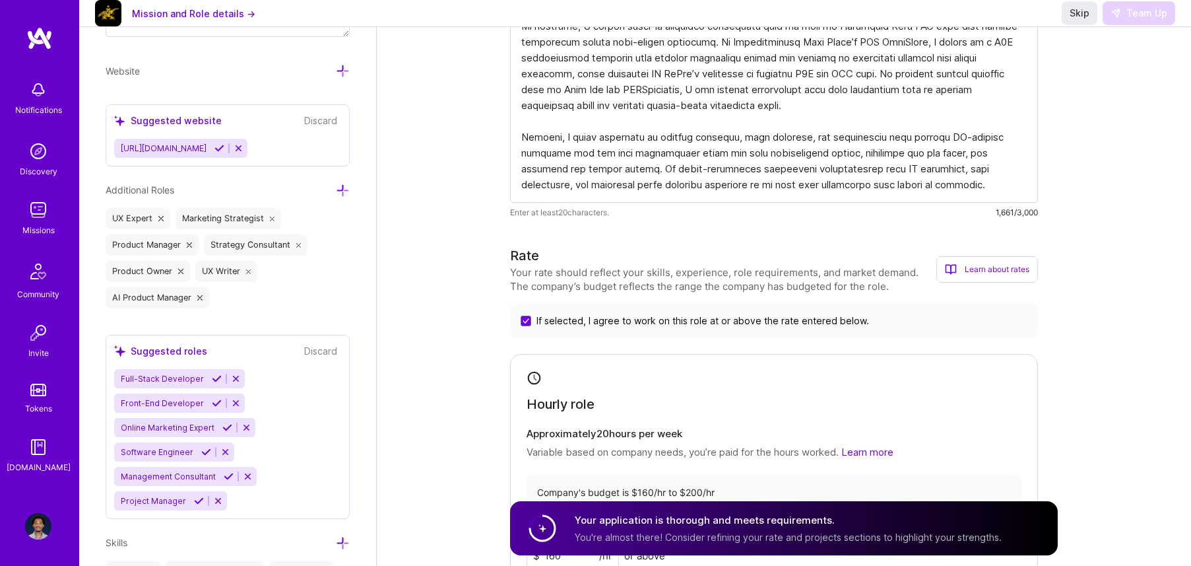
scroll to position [669, 0]
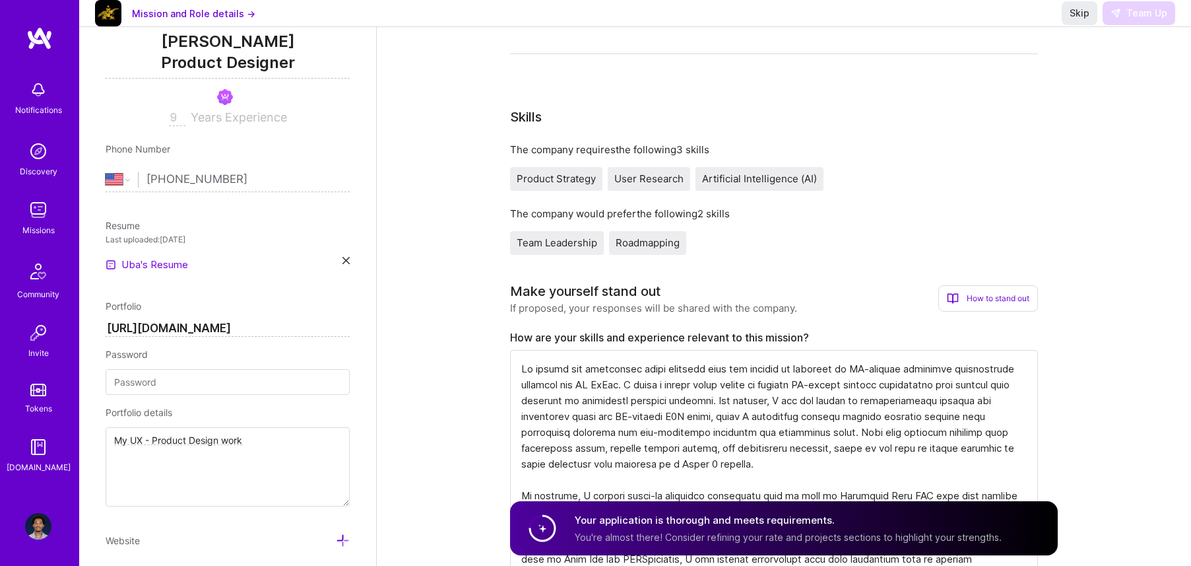
scroll to position [137, 0]
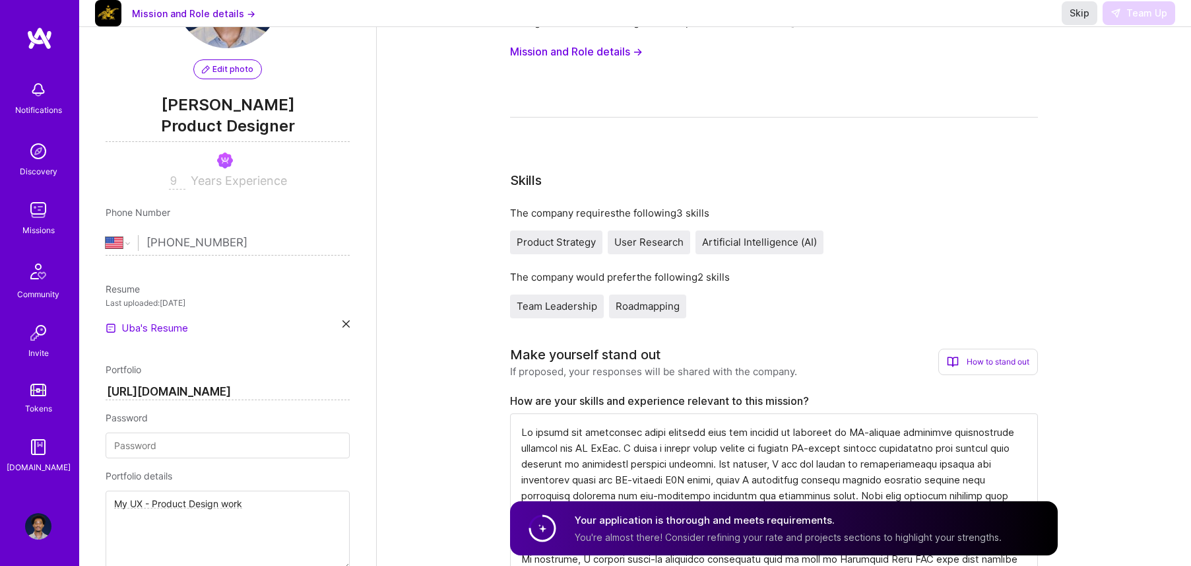
click at [1077, 20] on span "Skip" at bounding box center [1080, 13] width 20 height 13
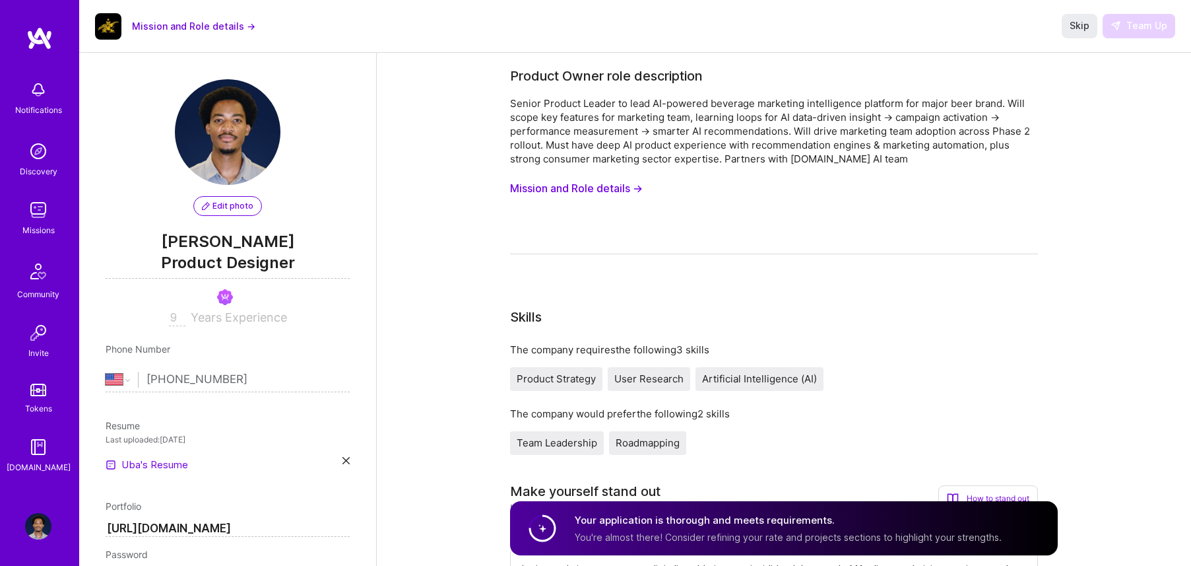
select select "US"
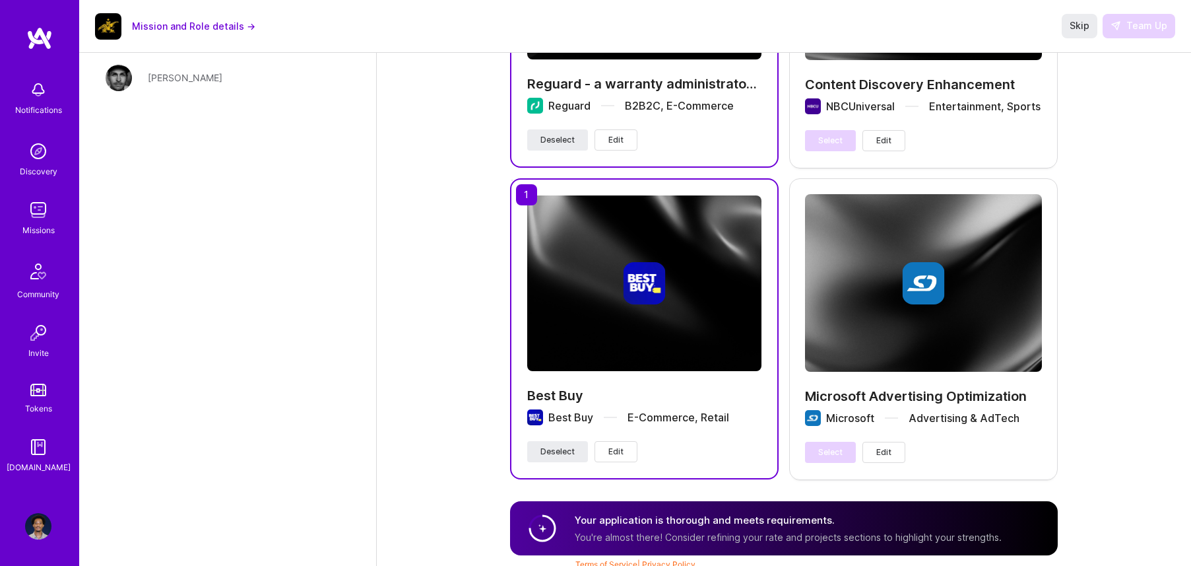
scroll to position [2208, 0]
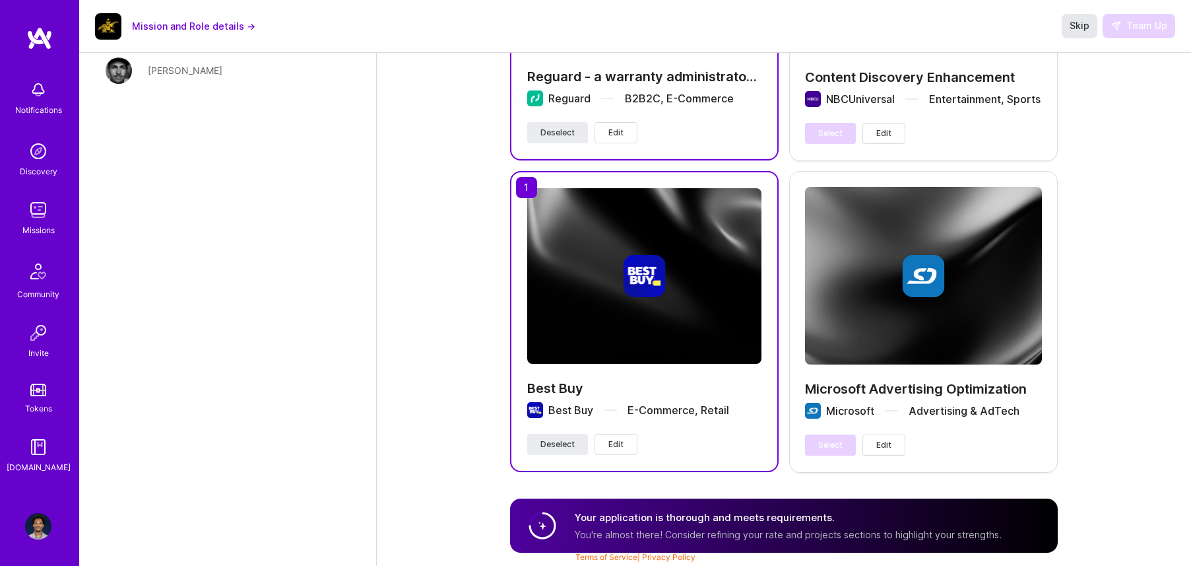
click at [1081, 27] on span "Skip" at bounding box center [1080, 25] width 20 height 13
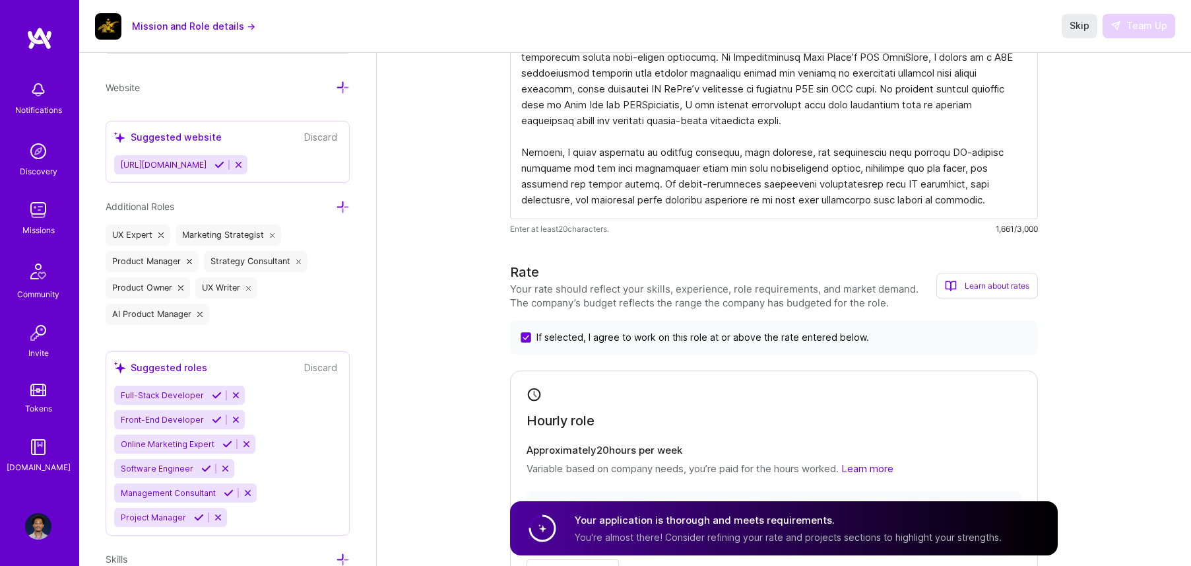
scroll to position [649, 0]
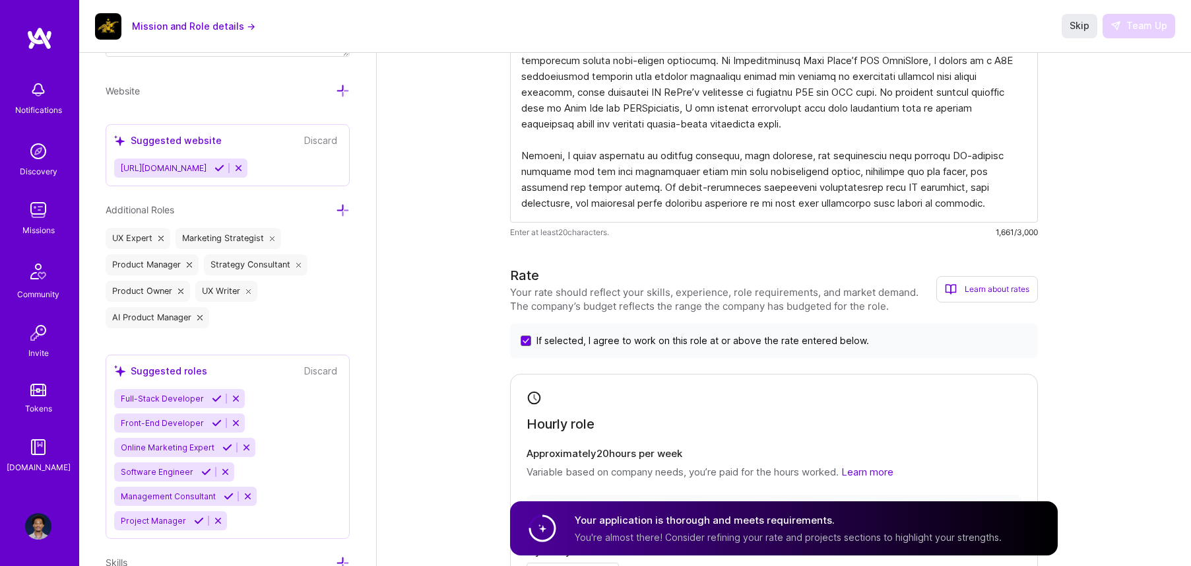
click at [320, 374] on button "Discard" at bounding box center [320, 370] width 41 height 15
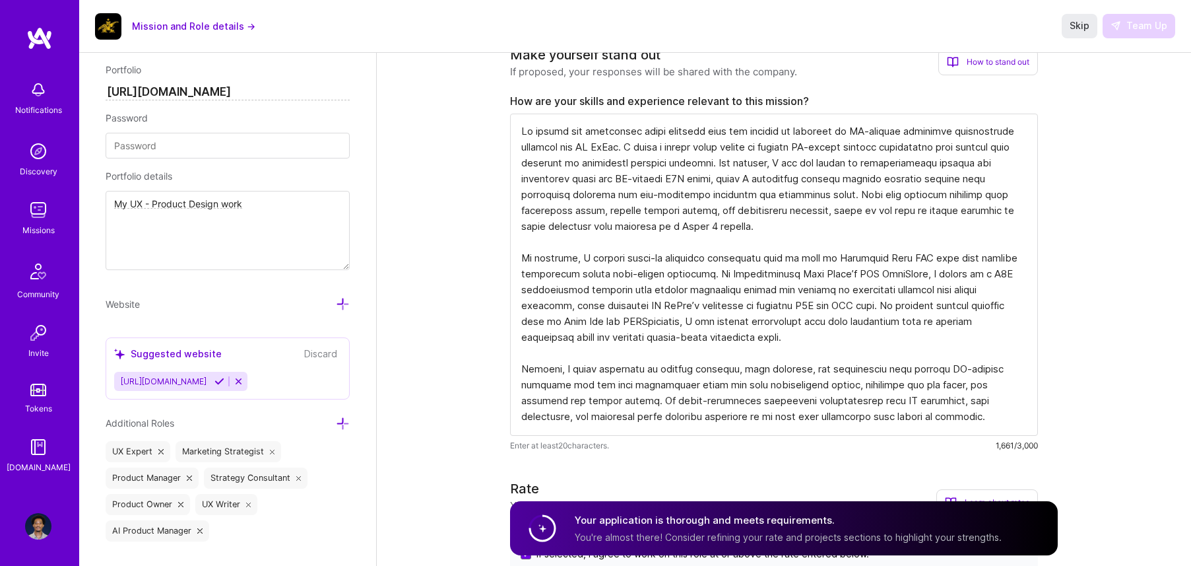
scroll to position [432, 0]
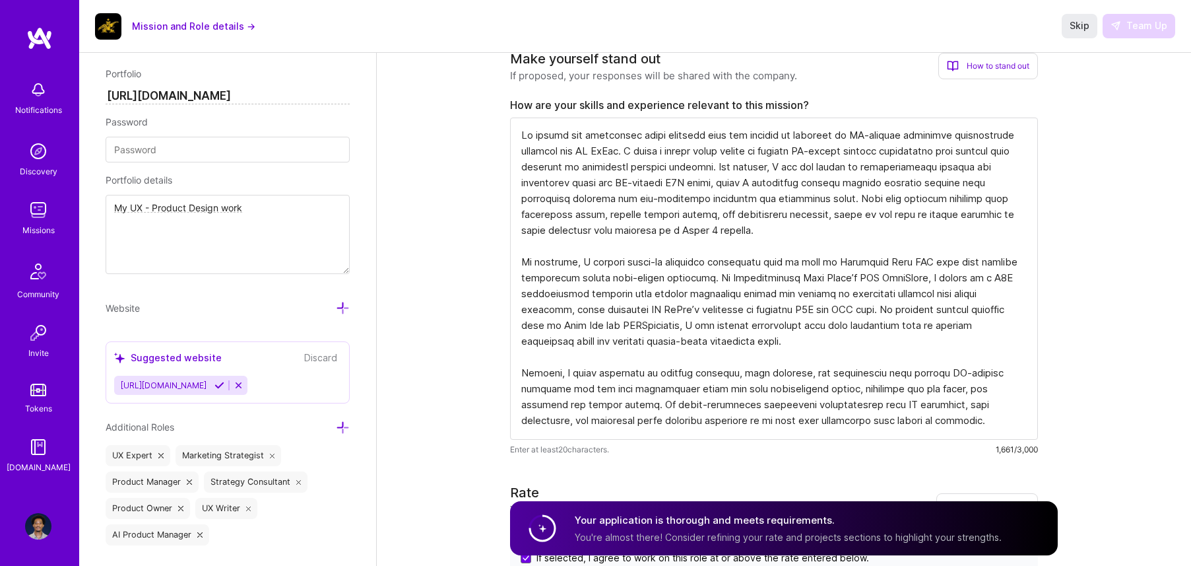
click at [217, 388] on icon at bounding box center [220, 385] width 10 height 10
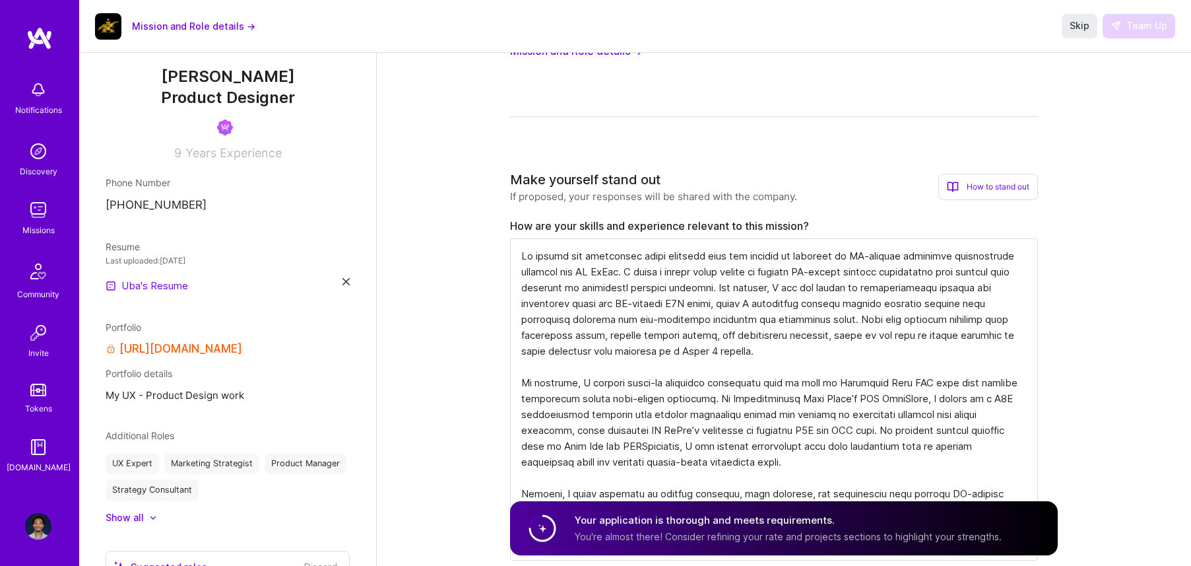
scroll to position [135, 0]
click at [347, 284] on icon at bounding box center [346, 283] width 7 height 7
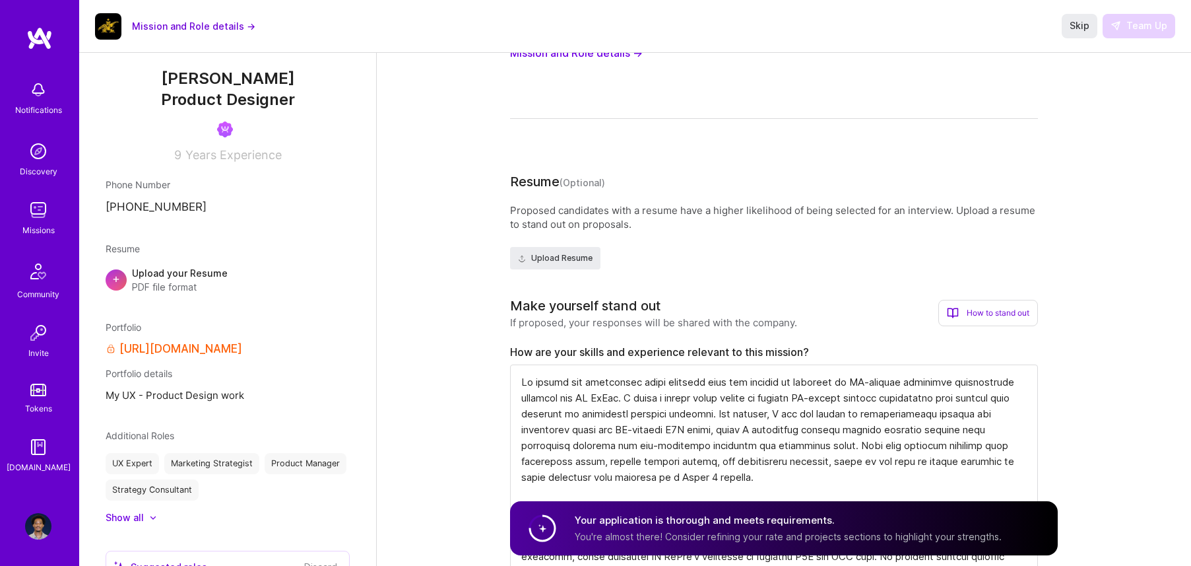
click at [116, 281] on span "+" at bounding box center [116, 278] width 8 height 14
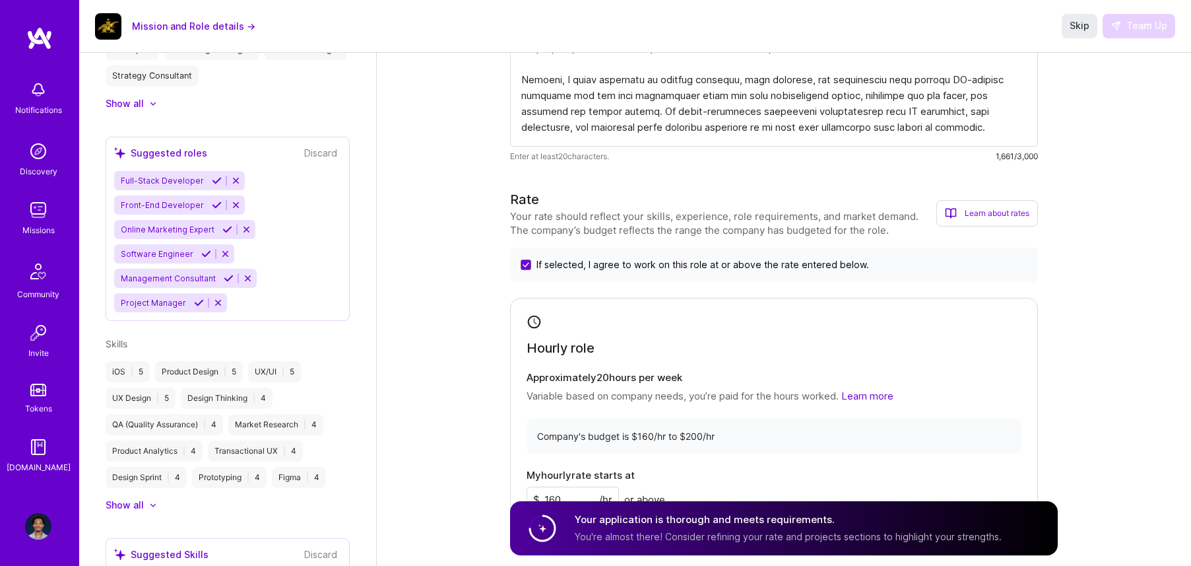
scroll to position [0, 0]
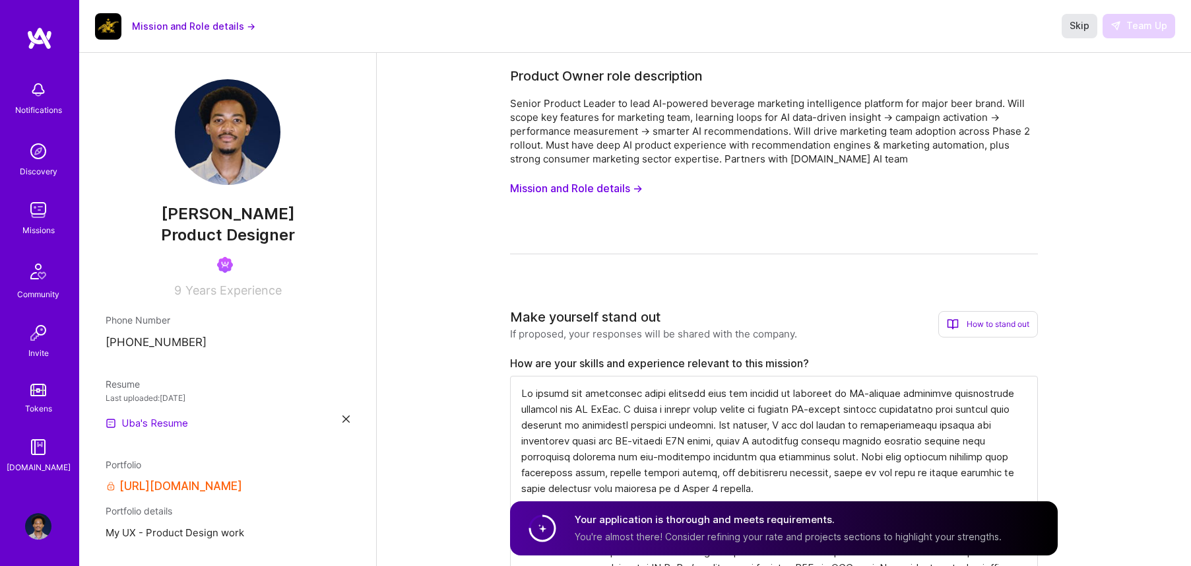
click at [1077, 32] on span "Skip" at bounding box center [1080, 25] width 20 height 13
click at [42, 216] on img at bounding box center [38, 210] width 26 height 26
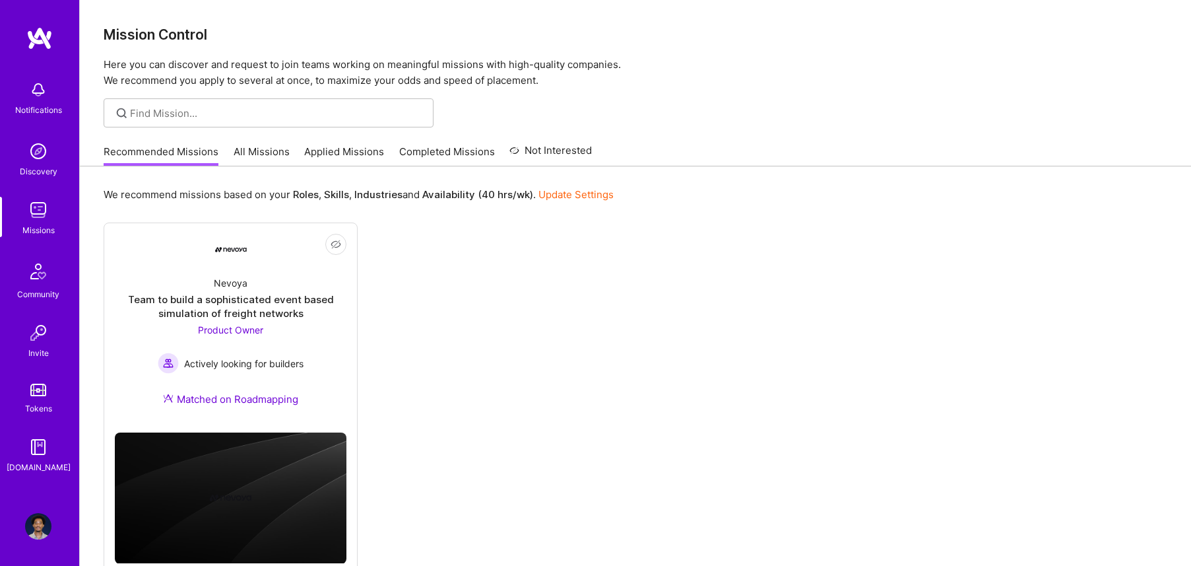
click at [319, 150] on link "Applied Missions" at bounding box center [344, 156] width 80 height 22
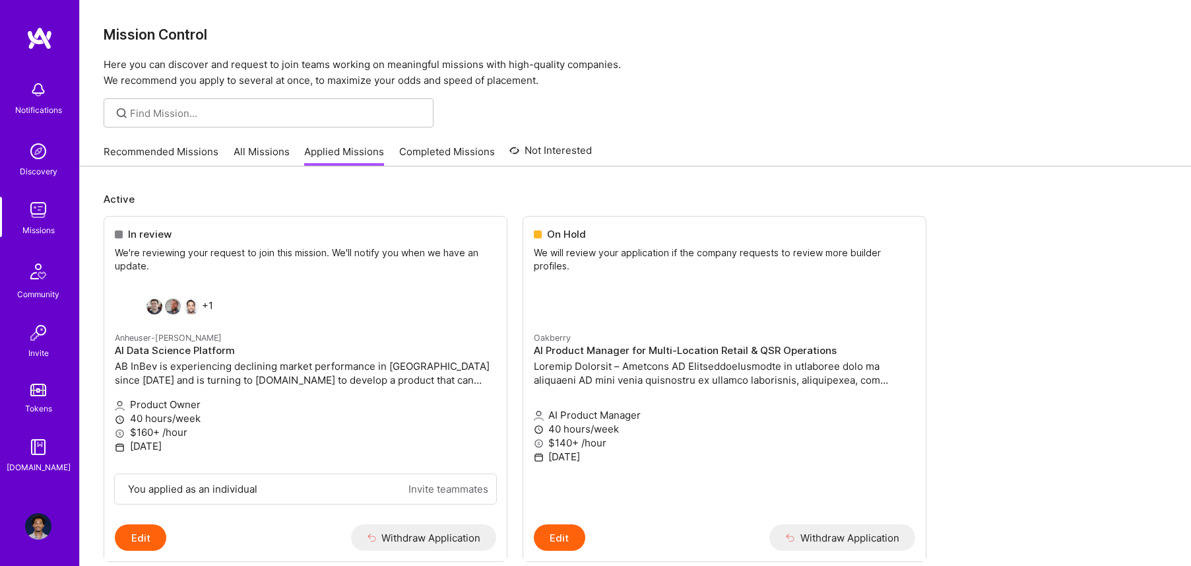
click at [407, 154] on link "Completed Missions" at bounding box center [447, 156] width 96 height 22
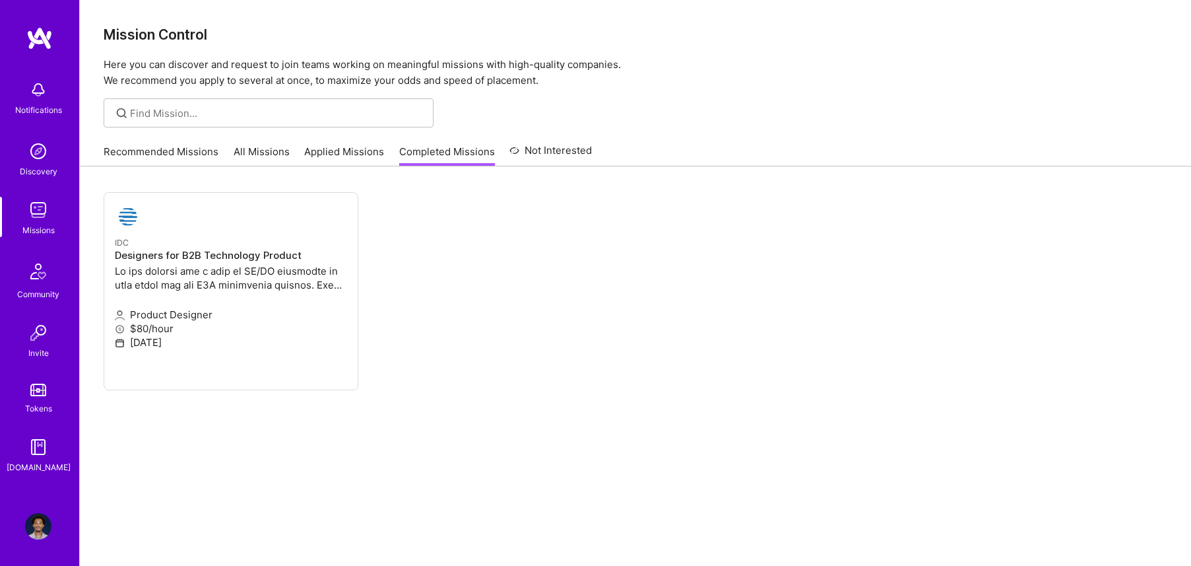
click at [364, 154] on link "Applied Missions" at bounding box center [344, 156] width 80 height 22
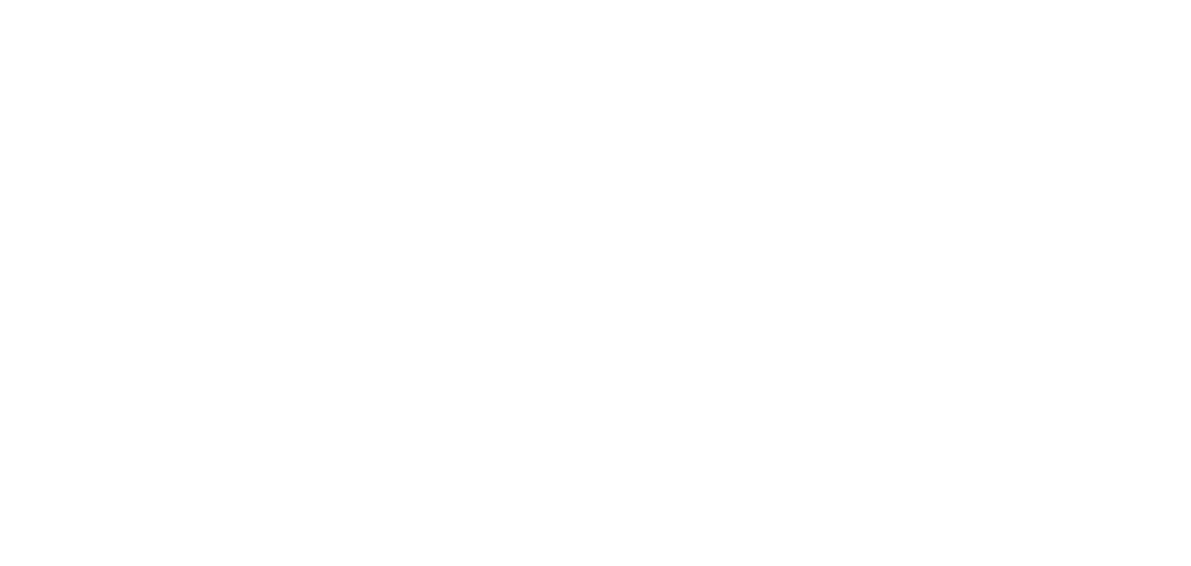
scroll to position [1491, 0]
click at [0, 0] on ul "Role canceled The company changed the scope of this mission, and this role has …" at bounding box center [0, 0] width 0 height 0
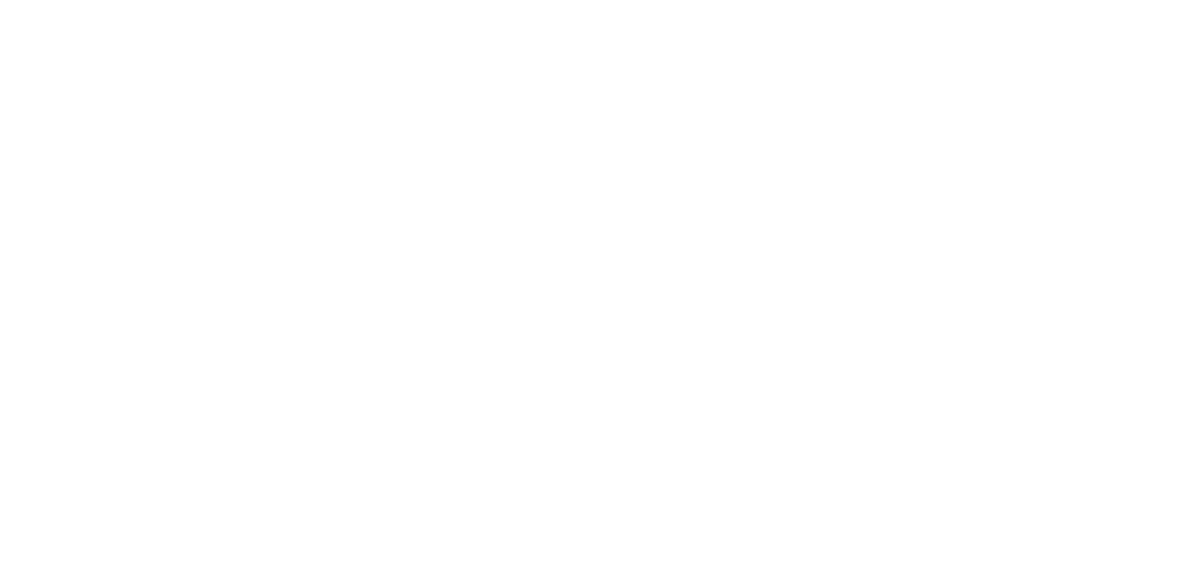
click at [0, 0] on ul "Role canceled The company changed the scope of this mission, and this role has …" at bounding box center [0, 0] width 0 height 0
click at [0, 0] on p "Anheuser-[PERSON_NAME]" at bounding box center [0, 0] width 0 height 0
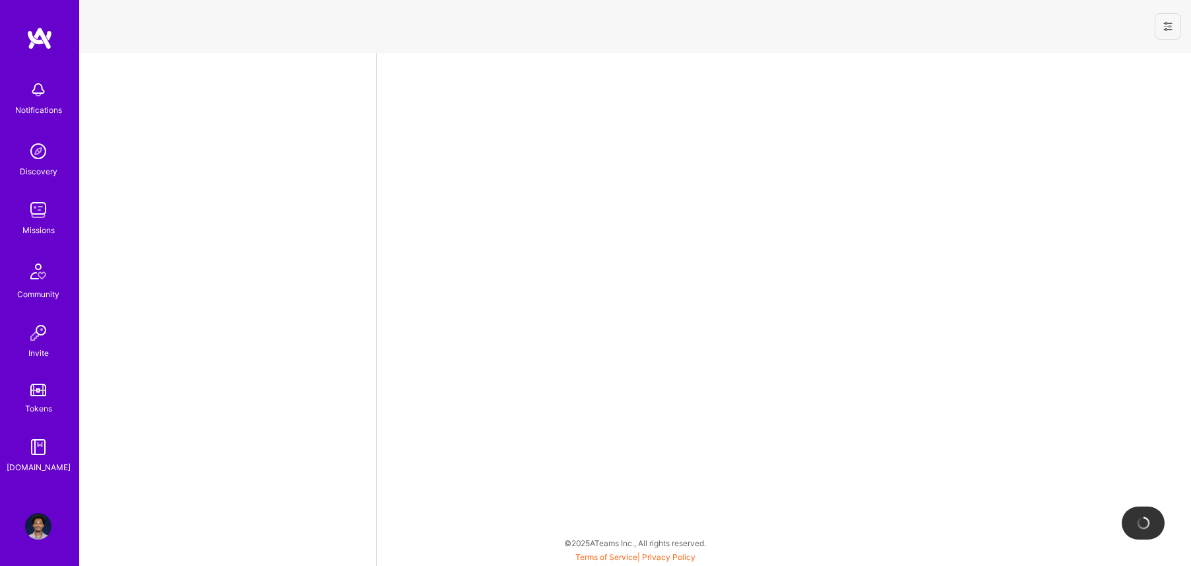
select select "US"
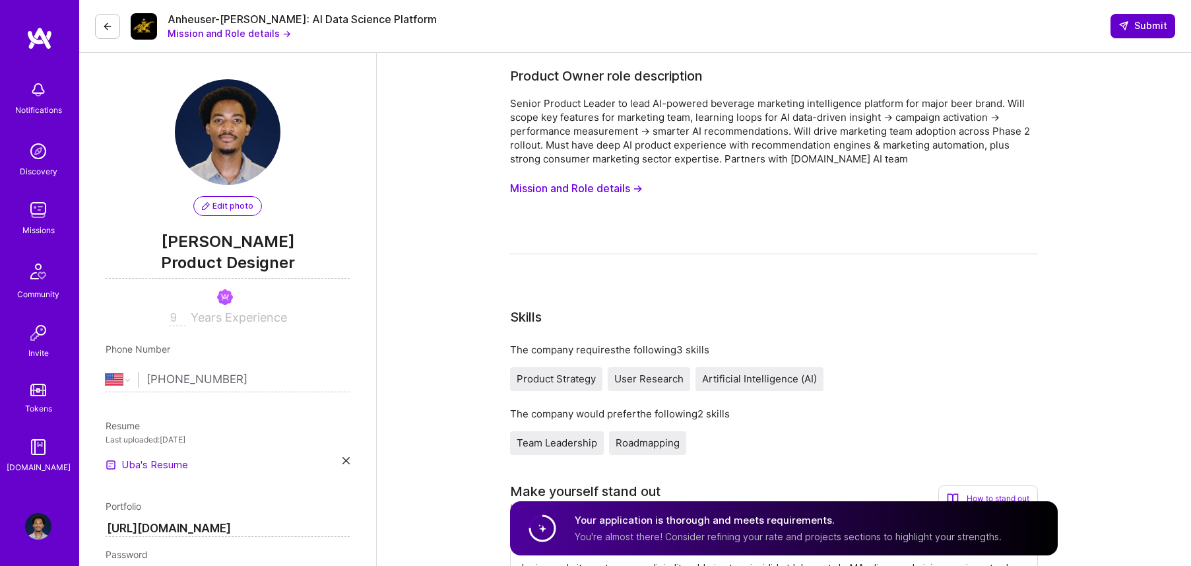
click at [1140, 24] on span "Submit" at bounding box center [1143, 25] width 49 height 13
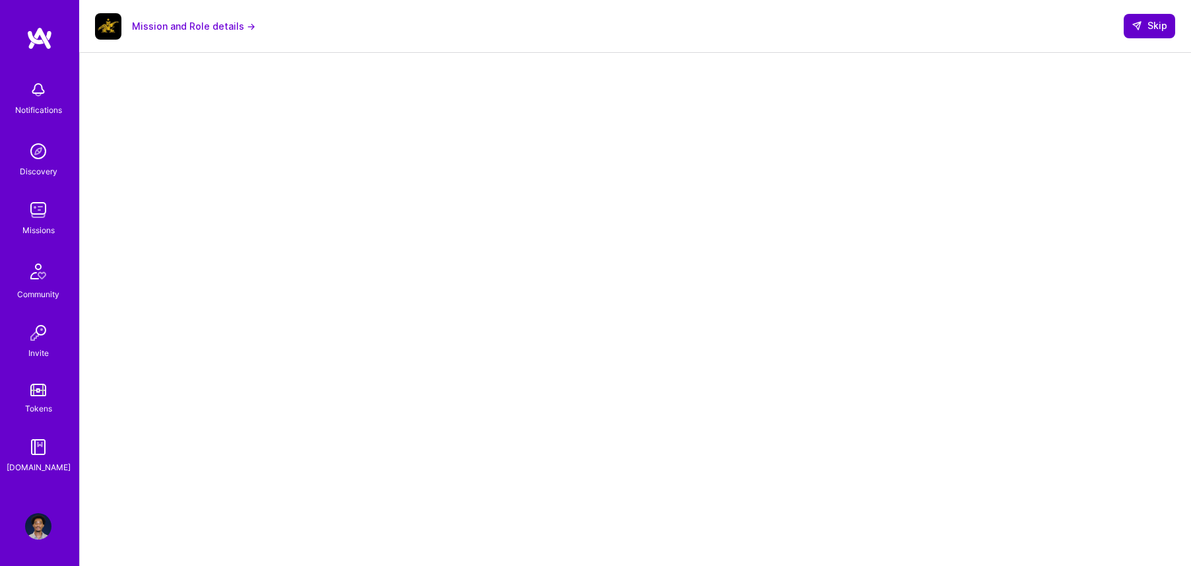
click at [1135, 29] on icon at bounding box center [1137, 25] width 11 height 11
select select "US"
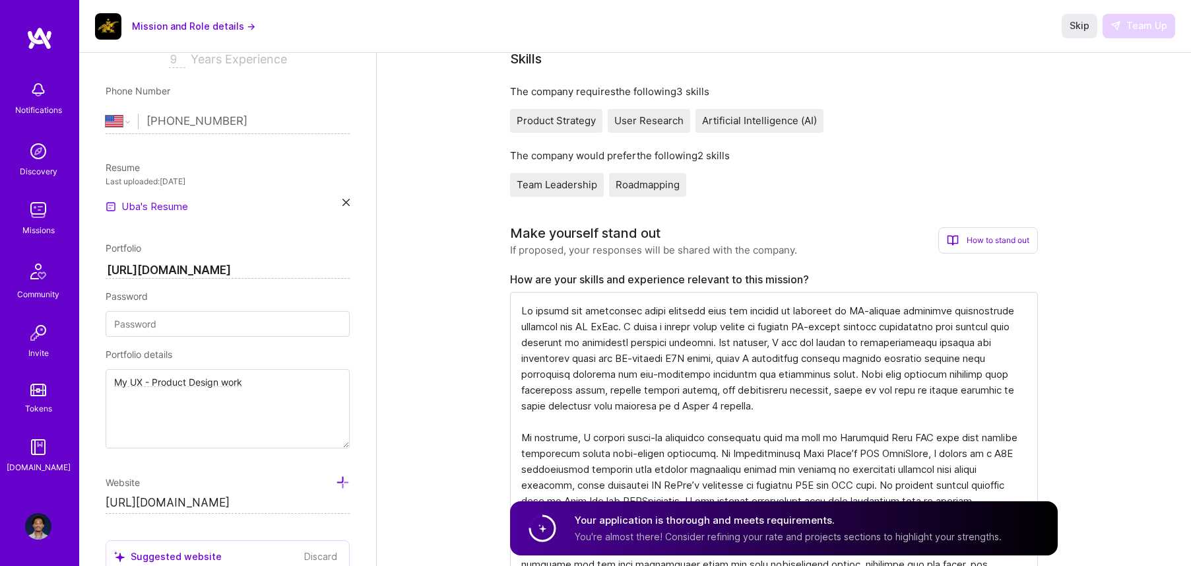
scroll to position [275, 0]
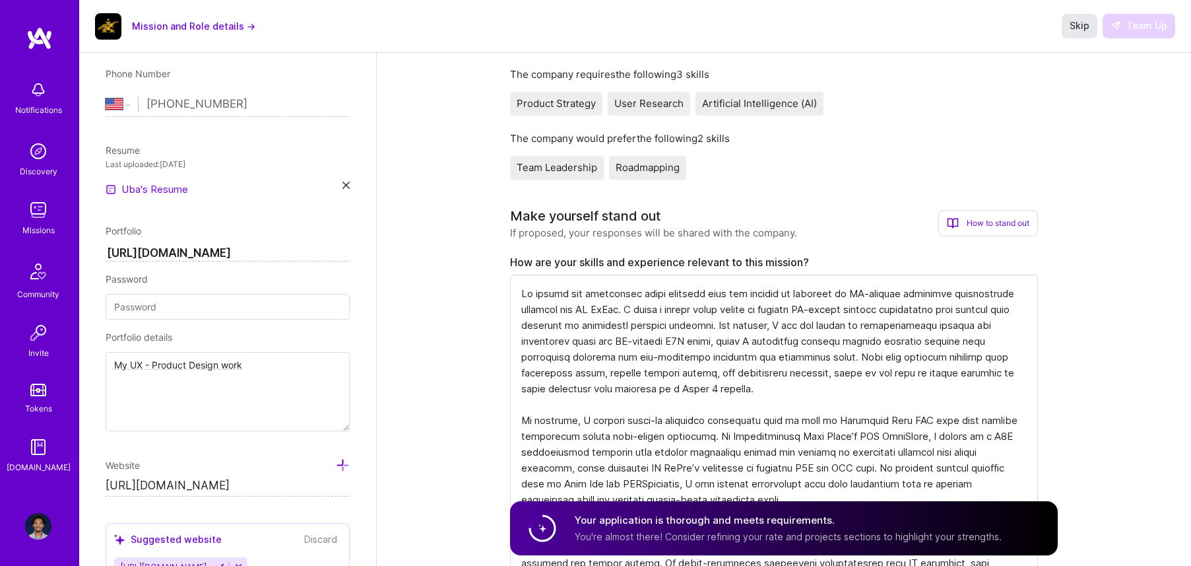
click at [1078, 28] on span "Skip" at bounding box center [1080, 25] width 20 height 13
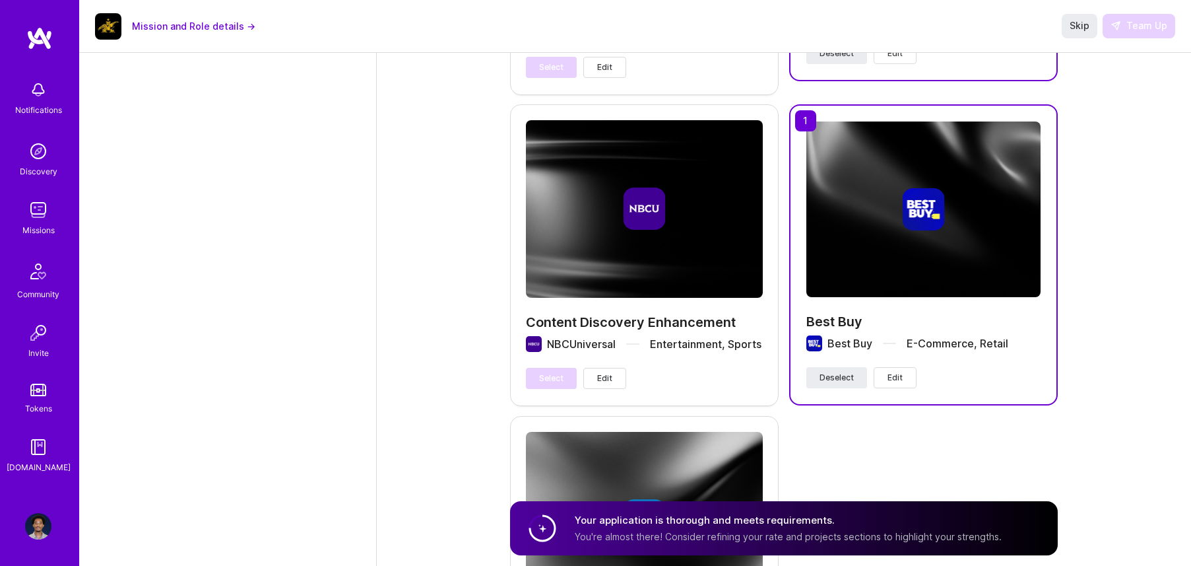
scroll to position [2362, 0]
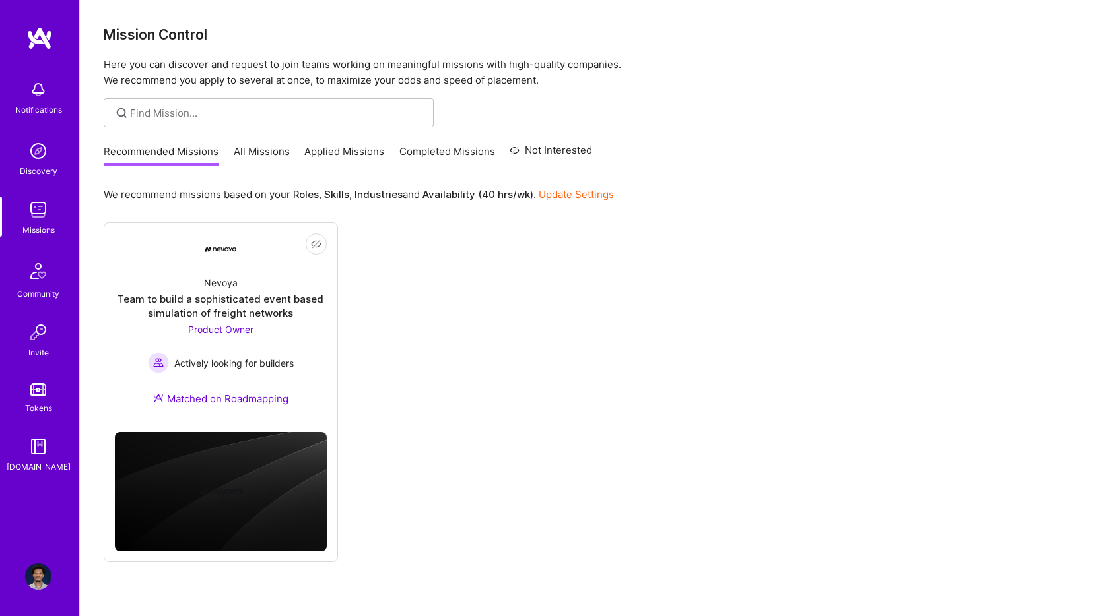
click at [39, 214] on img at bounding box center [38, 210] width 26 height 26
click at [38, 571] on img at bounding box center [38, 577] width 26 height 26
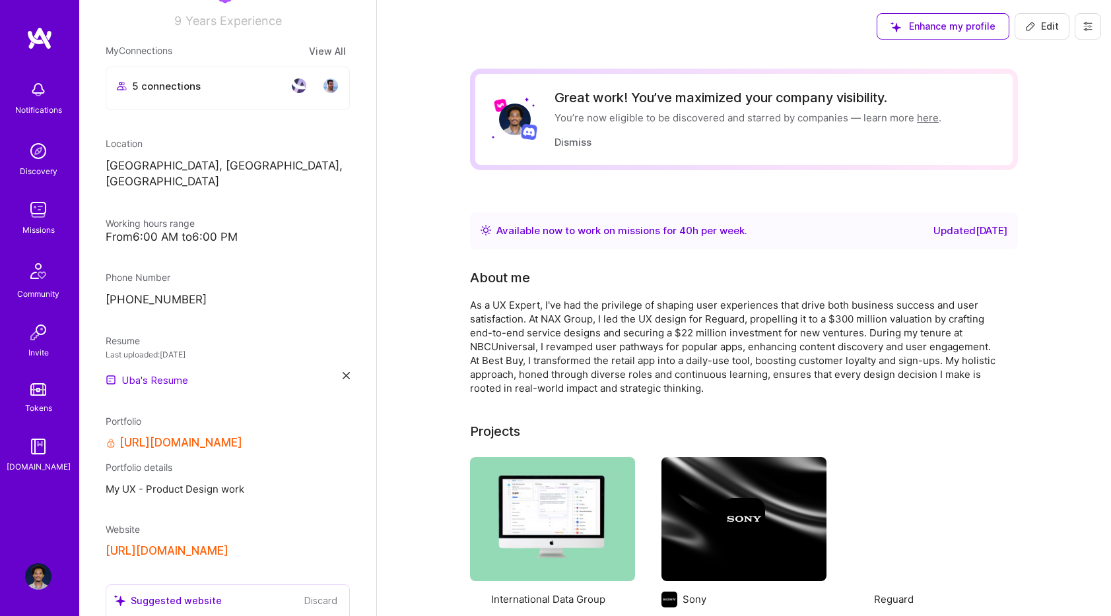
scroll to position [220, 0]
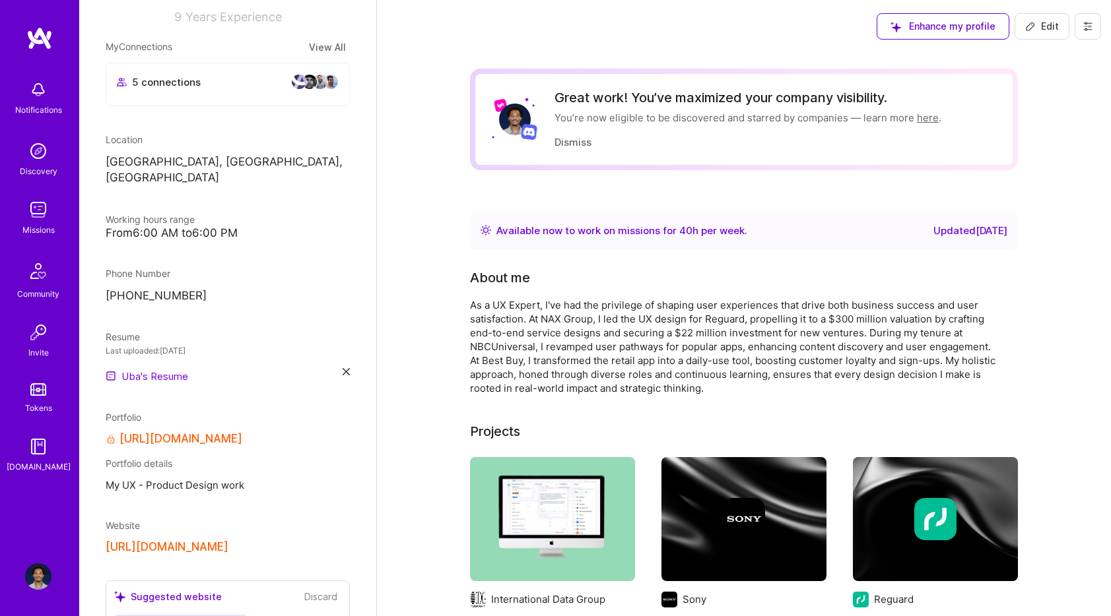
click at [349, 368] on icon at bounding box center [346, 371] width 7 height 7
click at [125, 358] on div "+" at bounding box center [116, 368] width 21 height 21
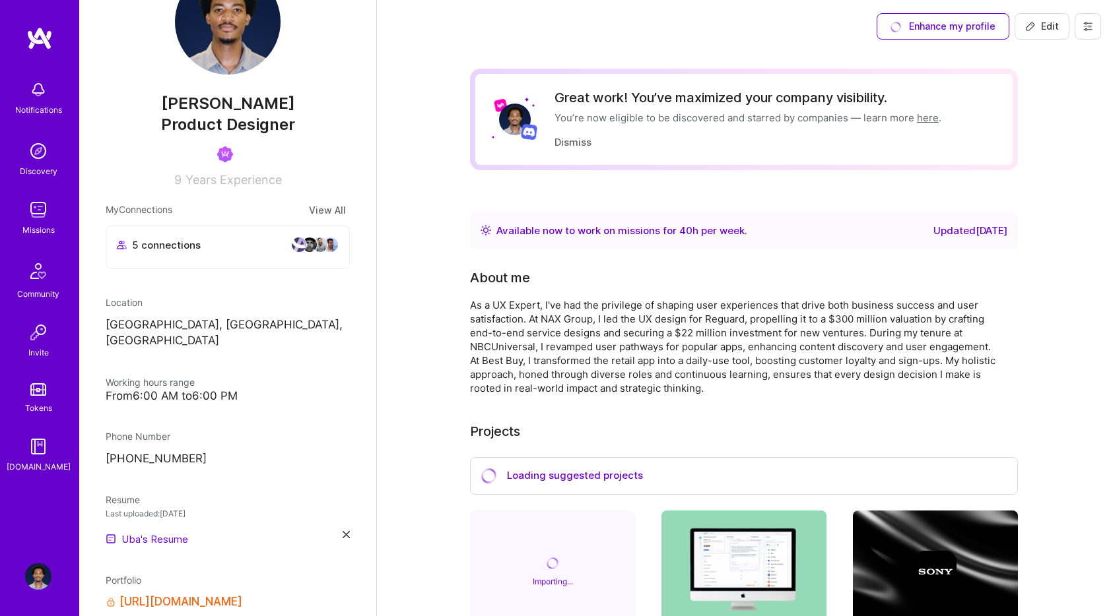
scroll to position [37, 0]
